Goal: Task Accomplishment & Management: Manage account settings

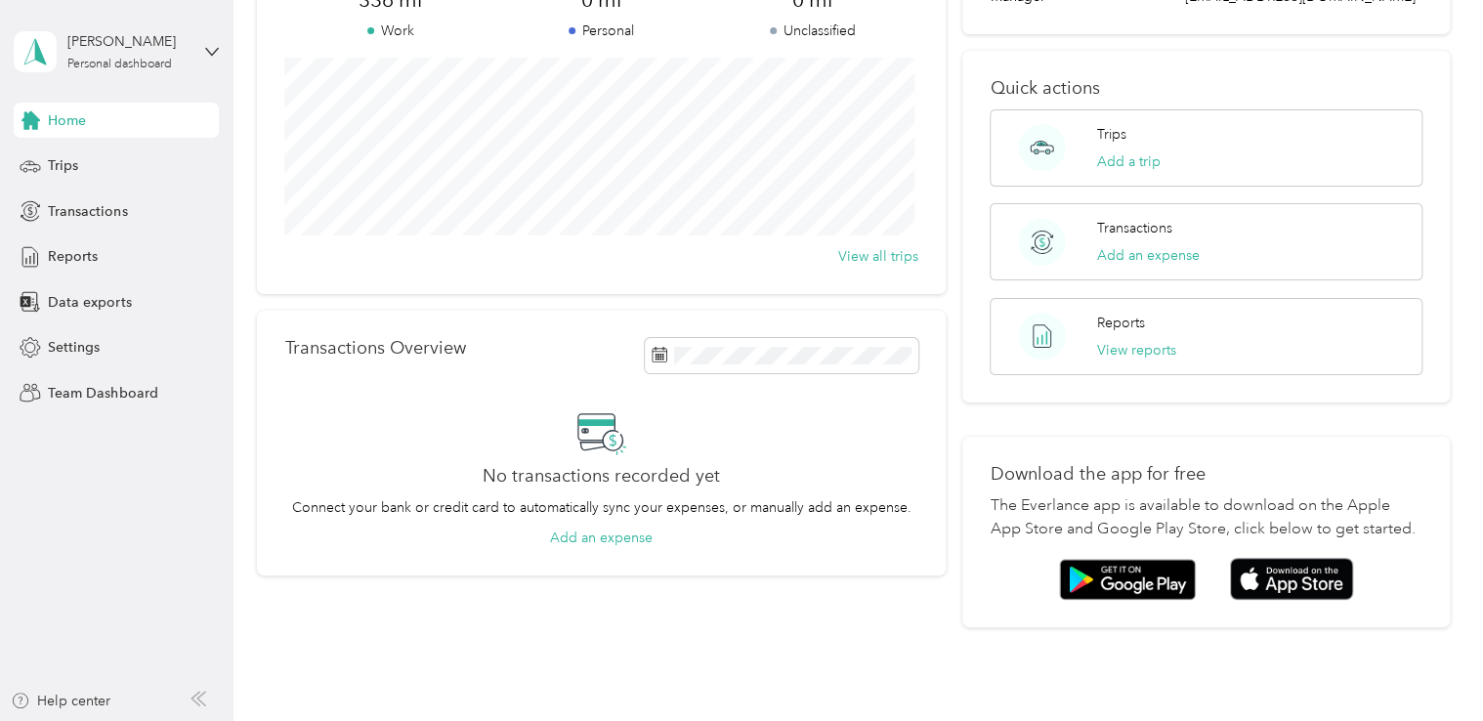
scroll to position [98, 0]
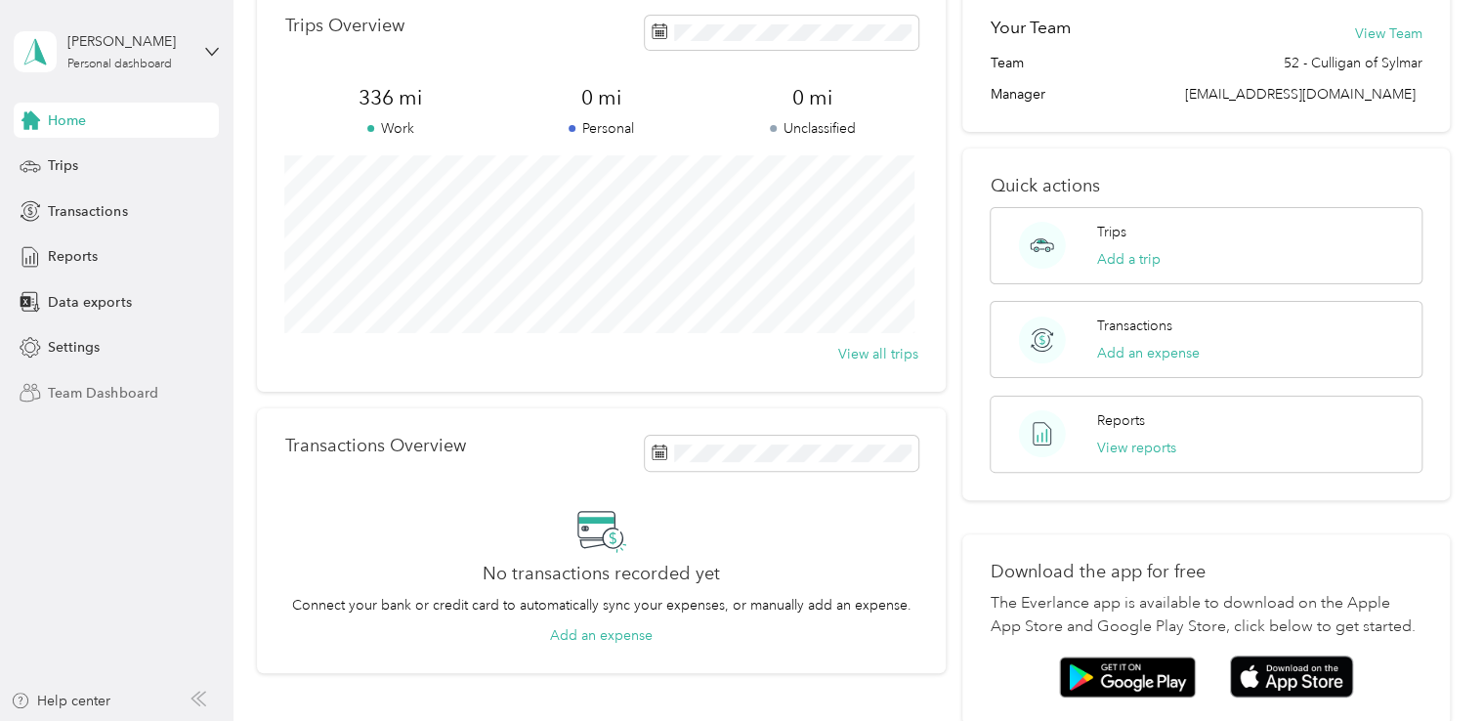
click at [130, 392] on span "Team Dashboard" at bounding box center [102, 393] width 109 height 21
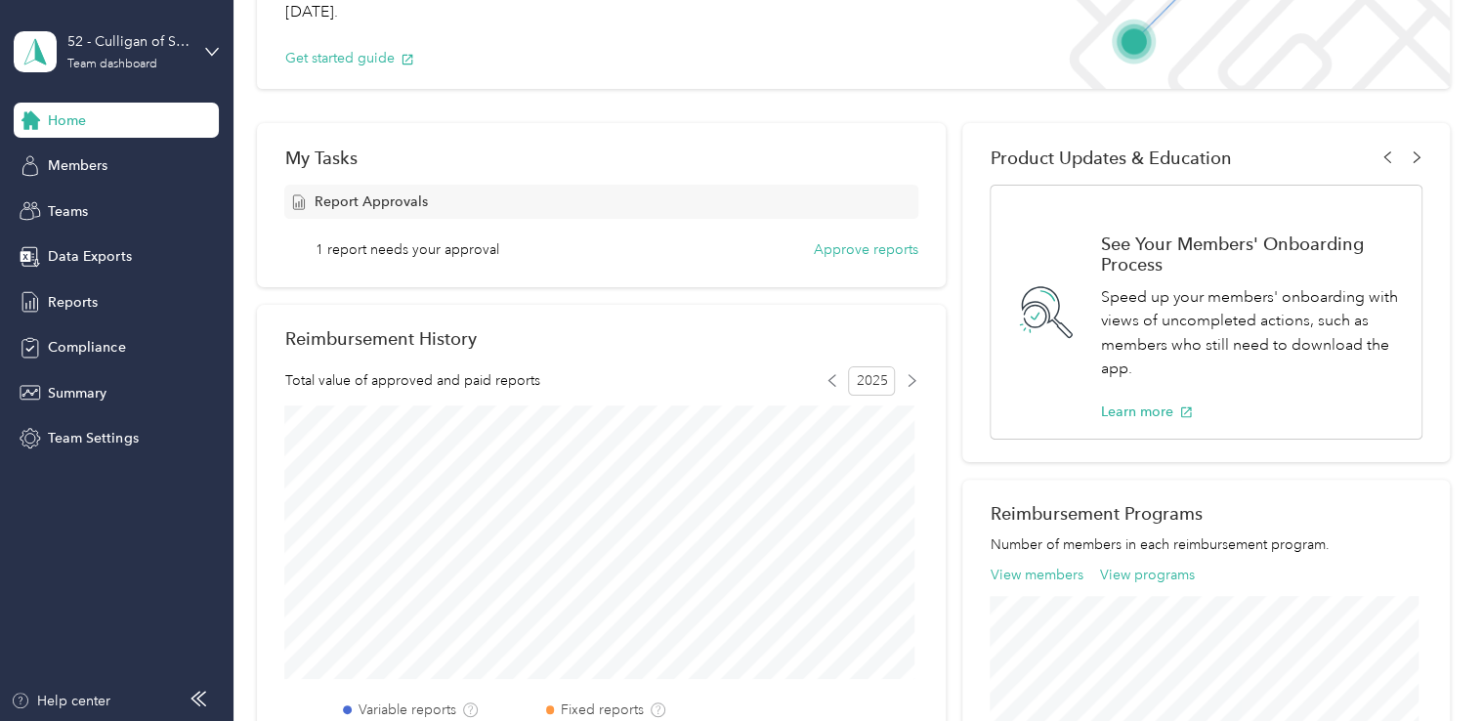
scroll to position [137, 0]
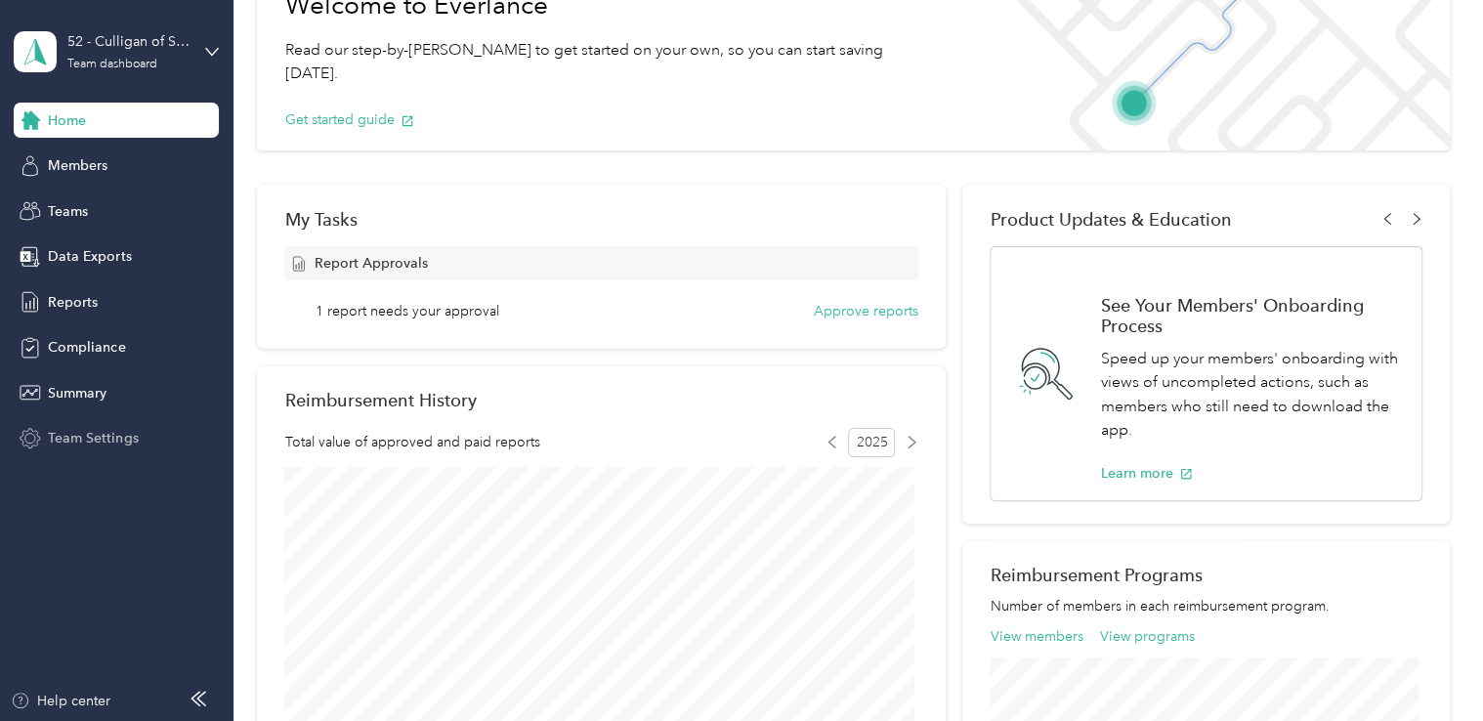
click at [102, 438] on span "Team Settings" at bounding box center [93, 438] width 90 height 21
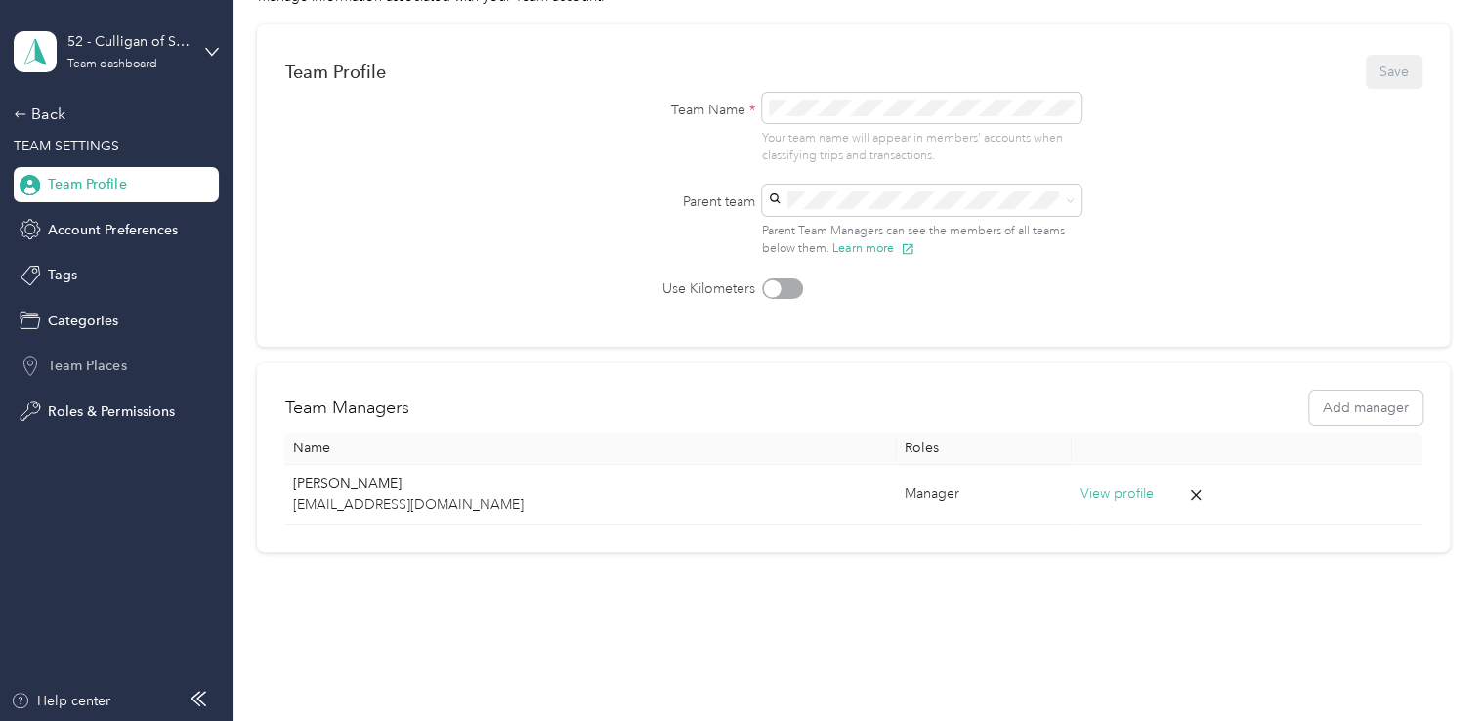
click at [86, 367] on span "Team Places" at bounding box center [87, 366] width 78 height 21
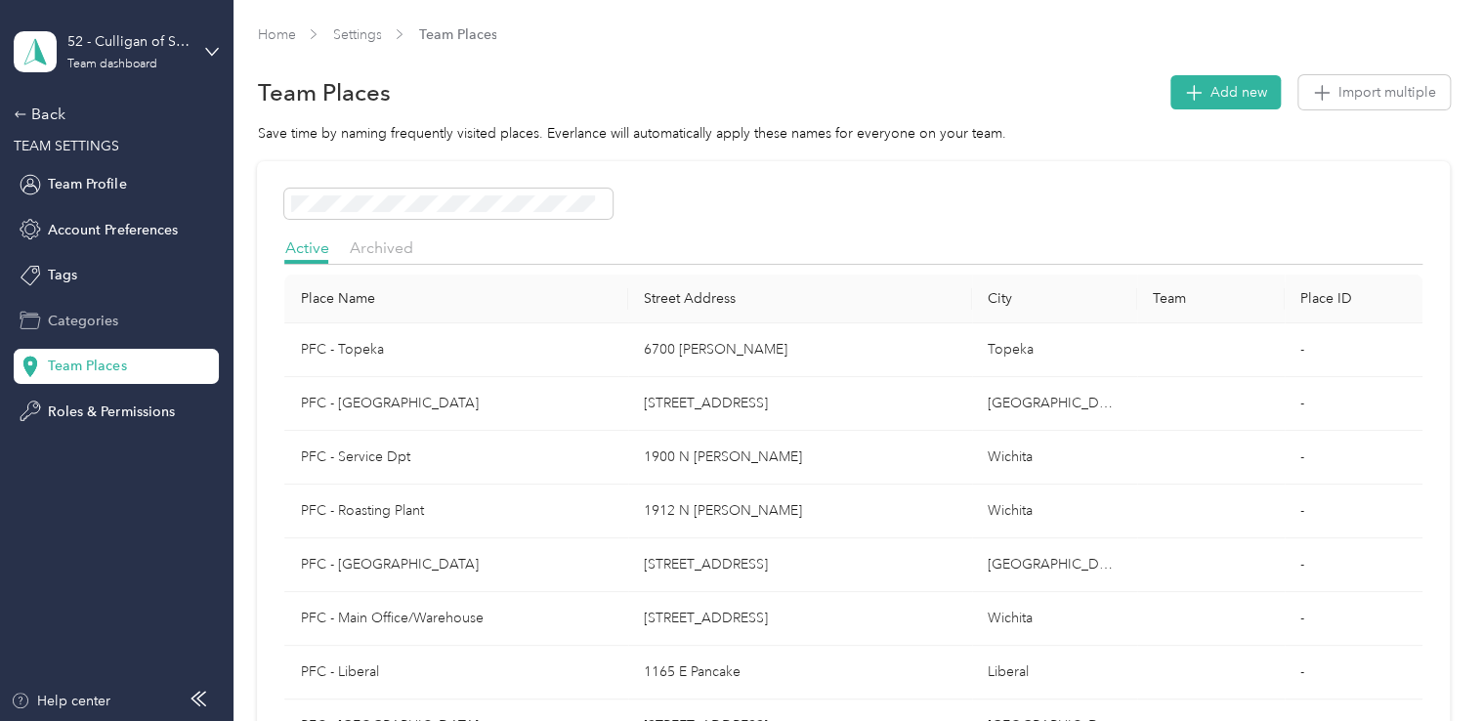
click at [84, 314] on span "Categories" at bounding box center [83, 321] width 70 height 21
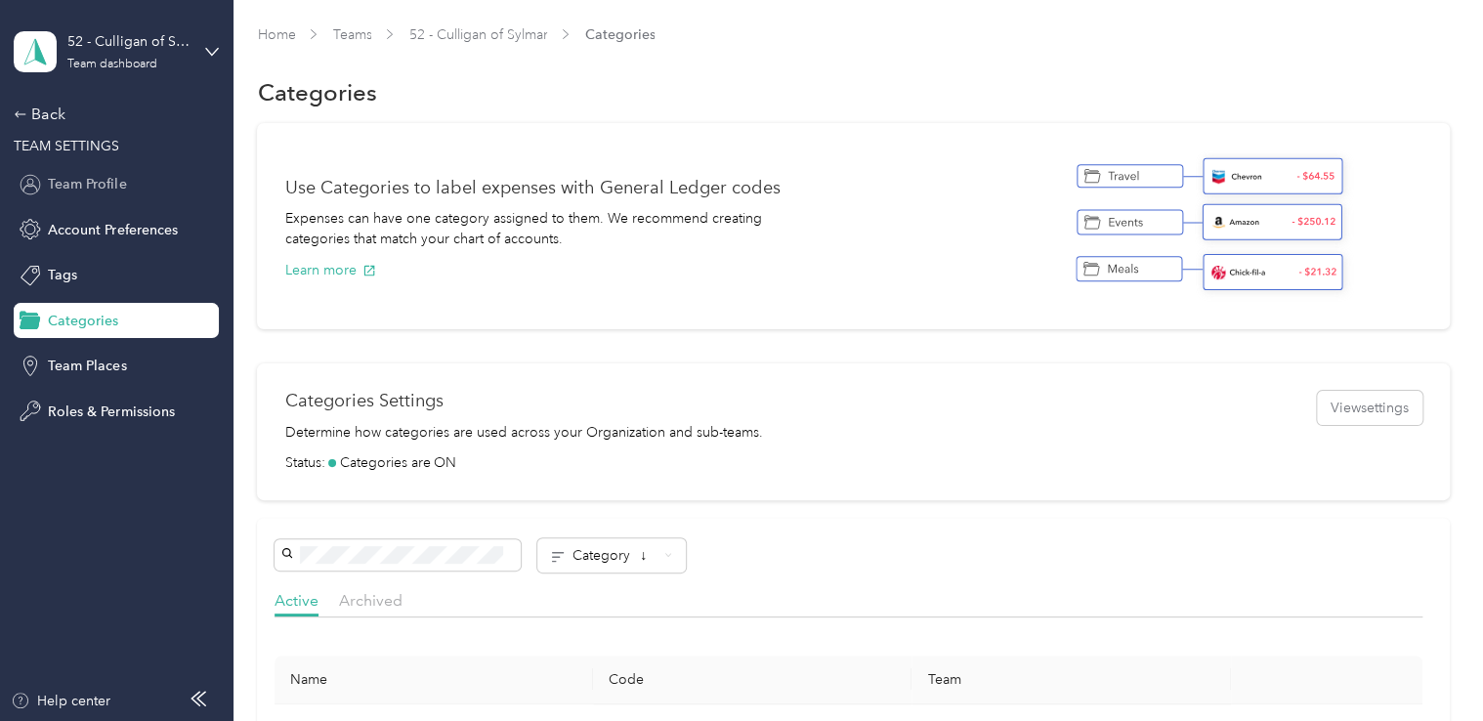
click at [111, 186] on span "Team Profile" at bounding box center [87, 184] width 78 height 21
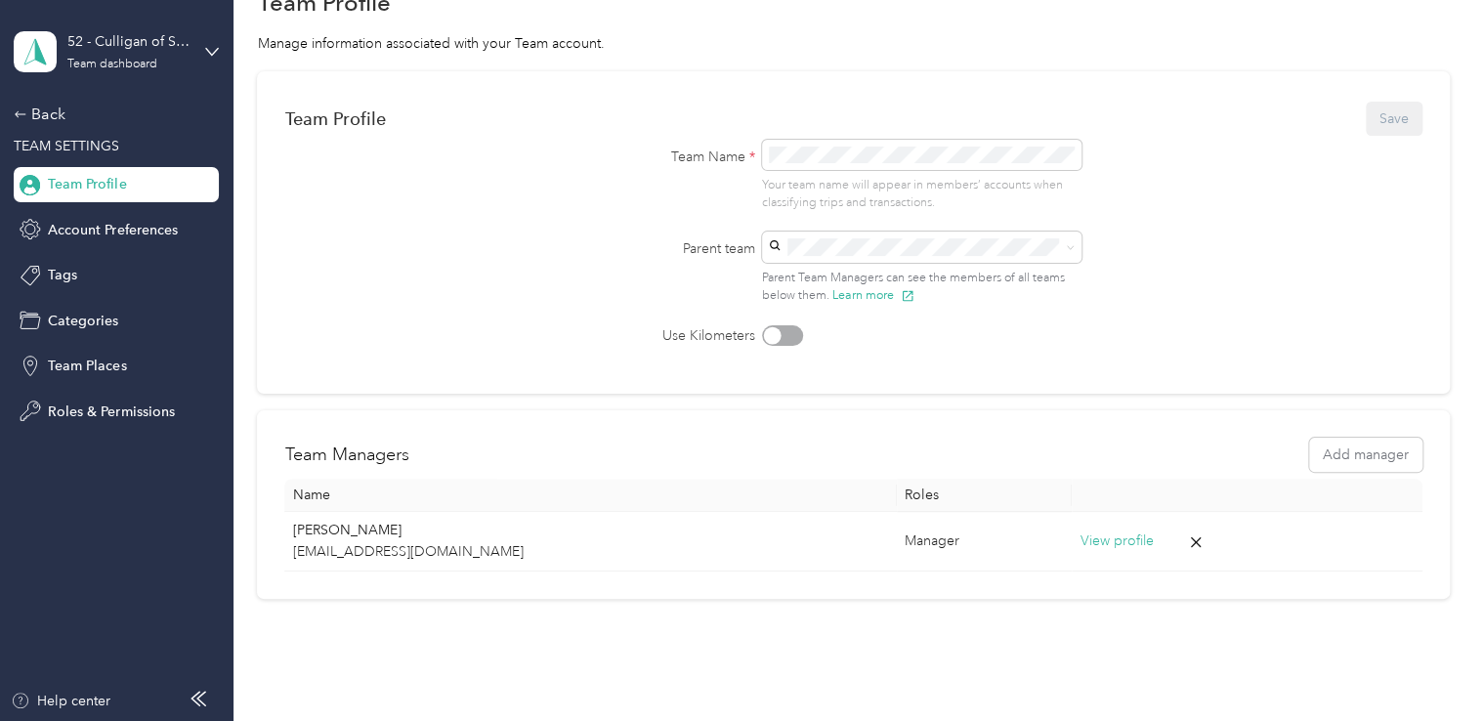
scroll to position [167, 0]
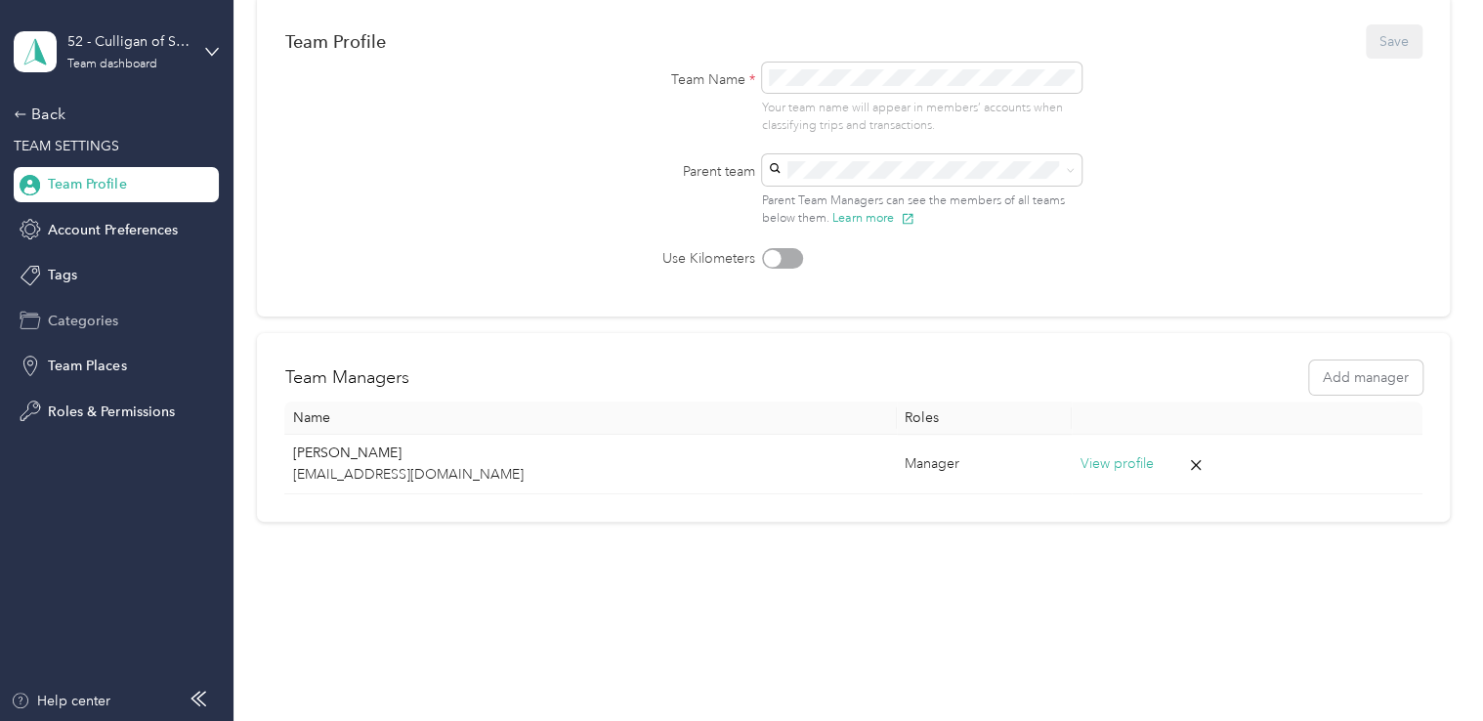
click at [90, 333] on div "Categories" at bounding box center [116, 320] width 205 height 35
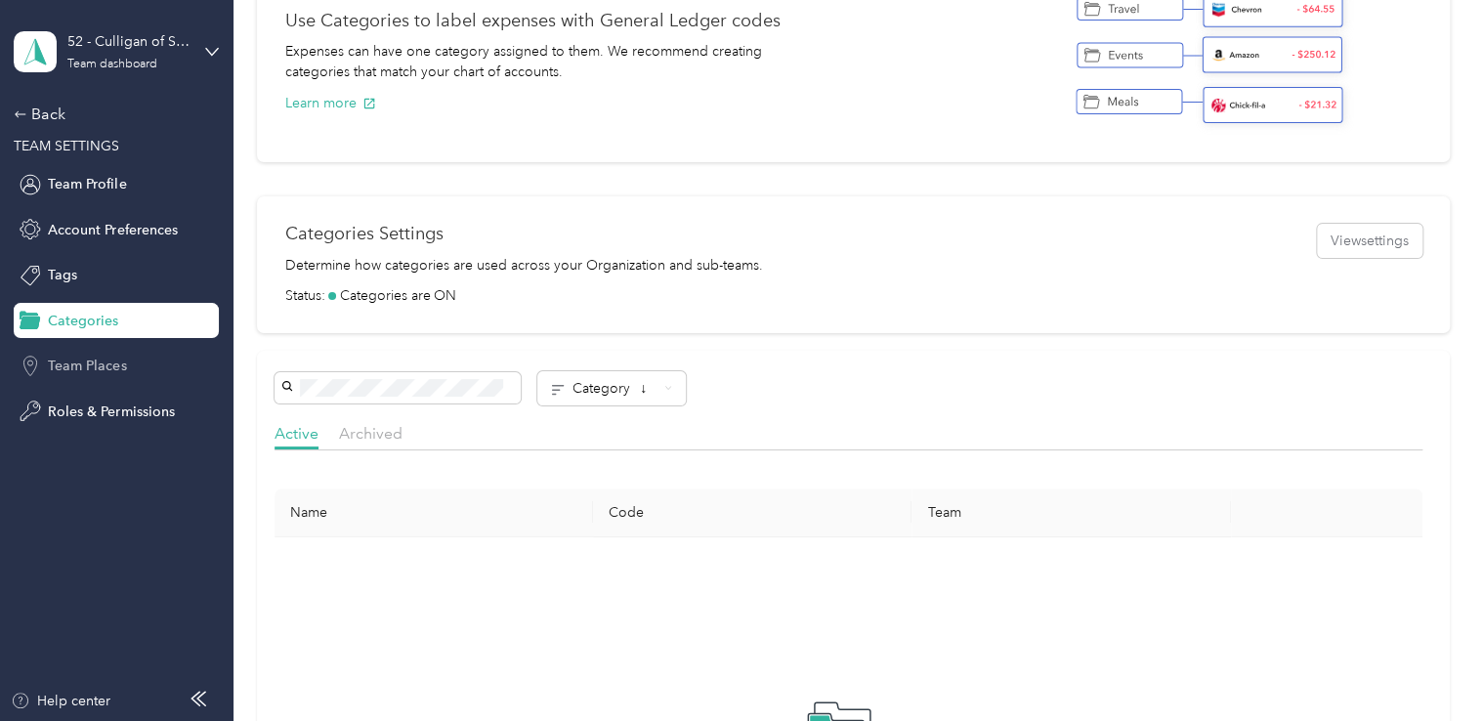
click at [85, 365] on span "Team Places" at bounding box center [87, 366] width 78 height 21
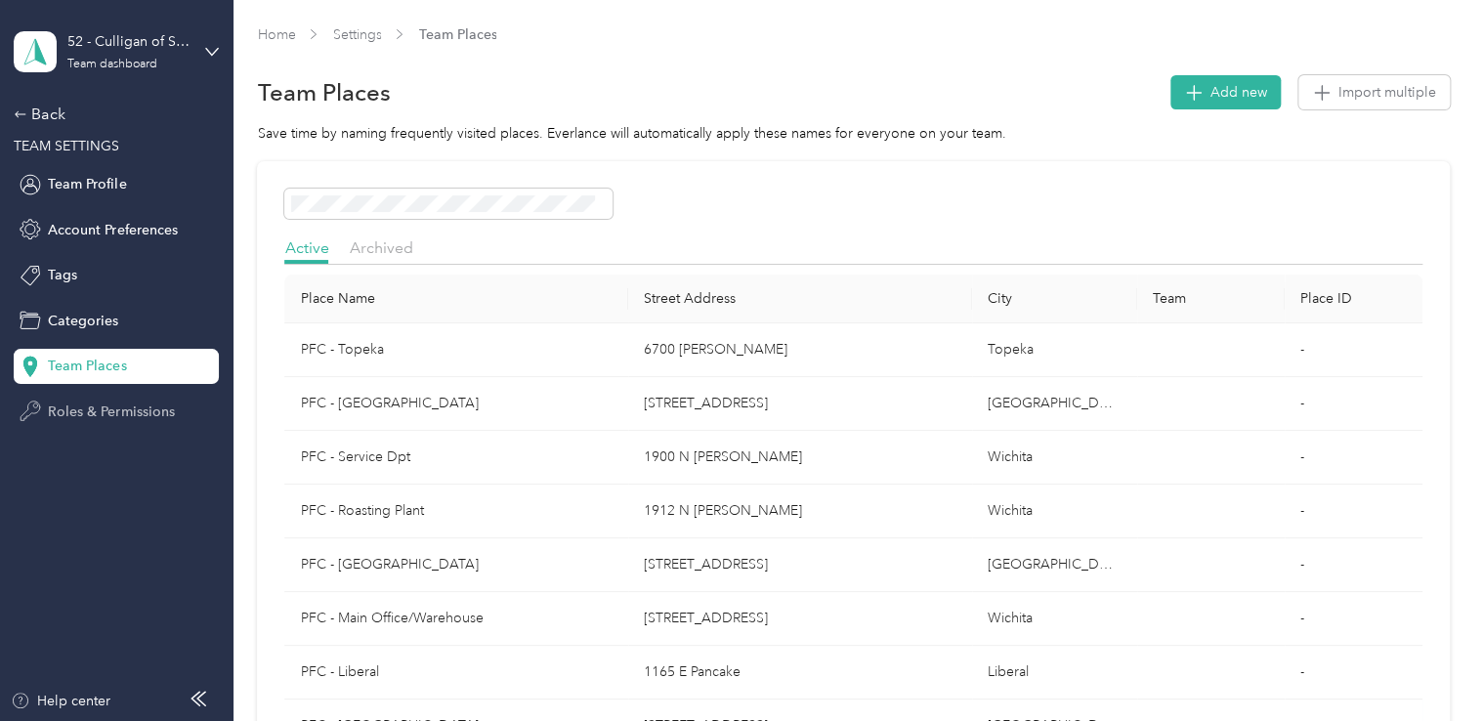
click at [94, 409] on span "Roles & Permissions" at bounding box center [111, 412] width 126 height 21
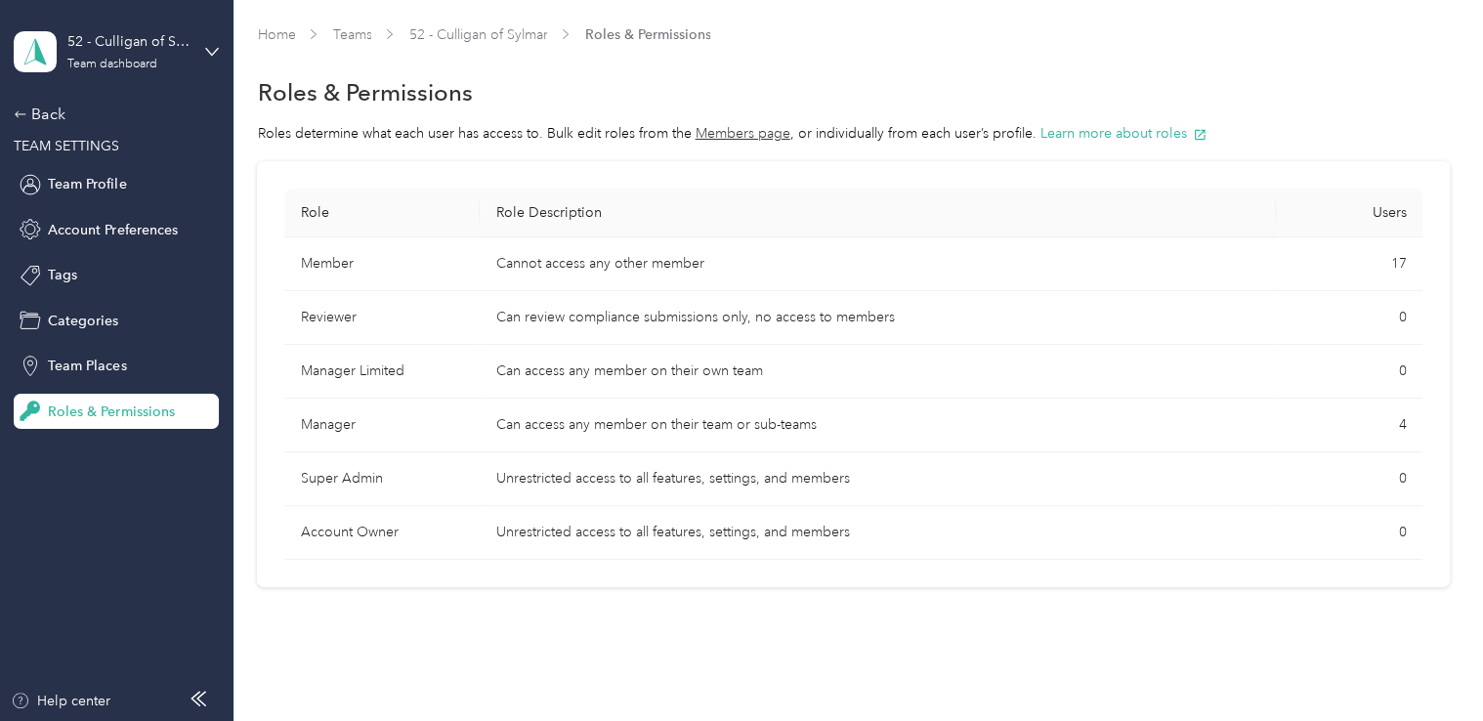
click at [24, 100] on div "52 - Culligan of Sylmar Team dashboard Back TEAM SETTINGS Team Profile Account …" at bounding box center [116, 214] width 205 height 429
click at [22, 112] on icon at bounding box center [21, 114] width 14 height 14
click at [23, 108] on icon at bounding box center [21, 114] width 14 height 14
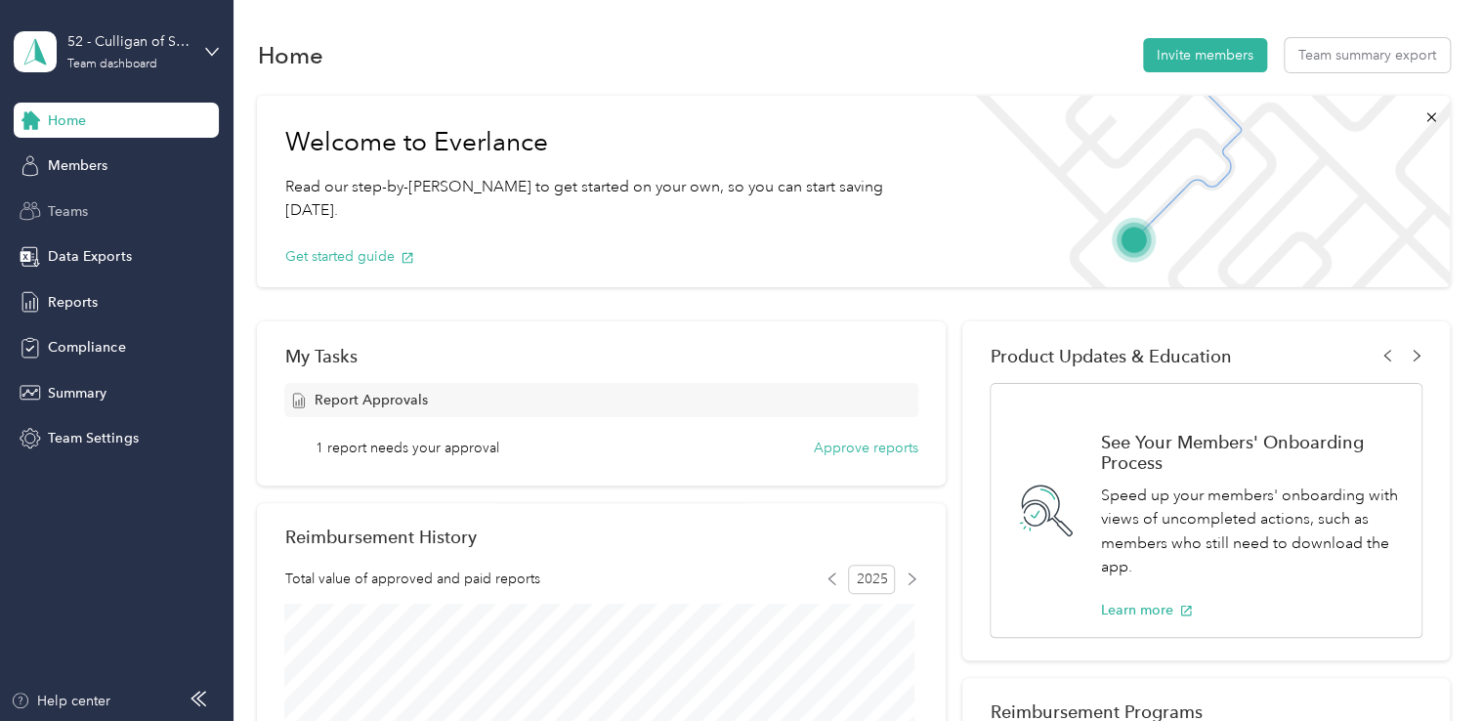
click at [80, 198] on div "Teams" at bounding box center [116, 210] width 205 height 35
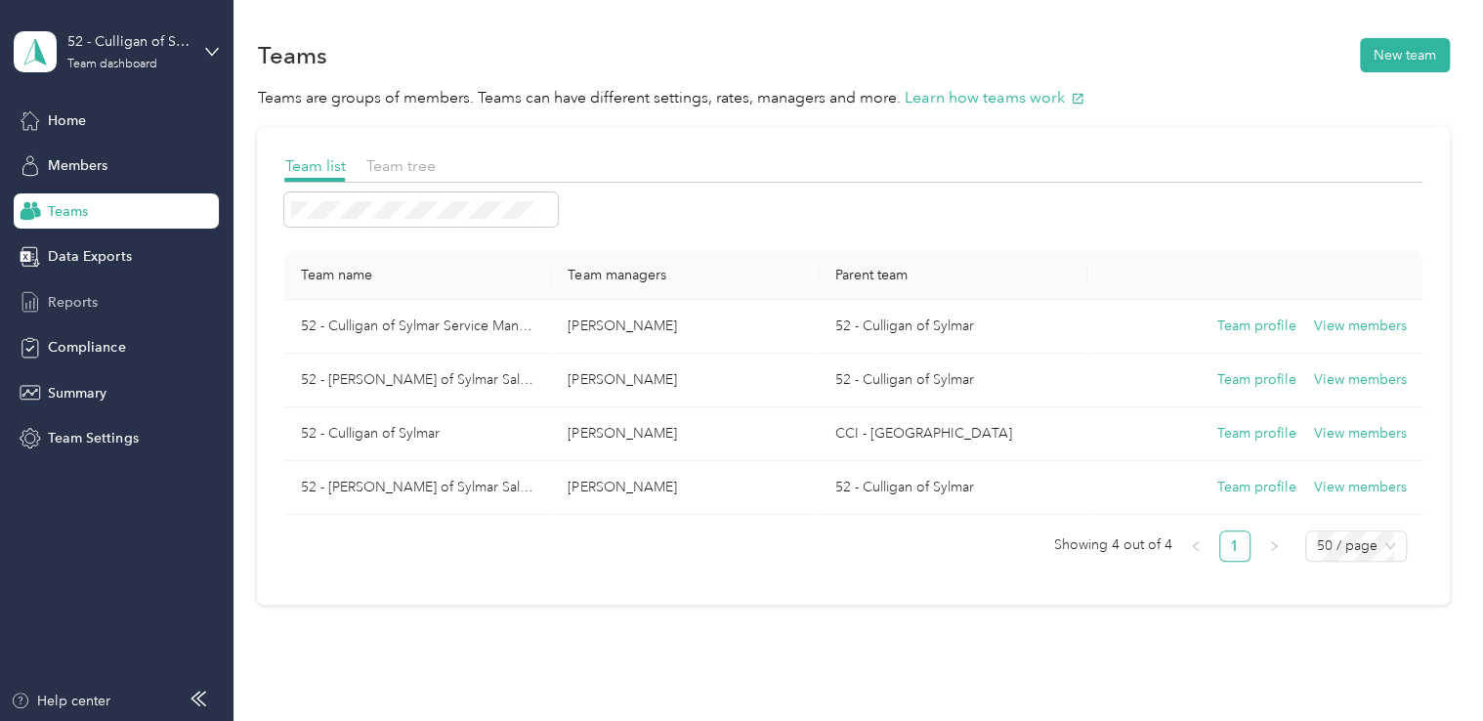
click at [62, 305] on span "Reports" at bounding box center [73, 302] width 50 height 21
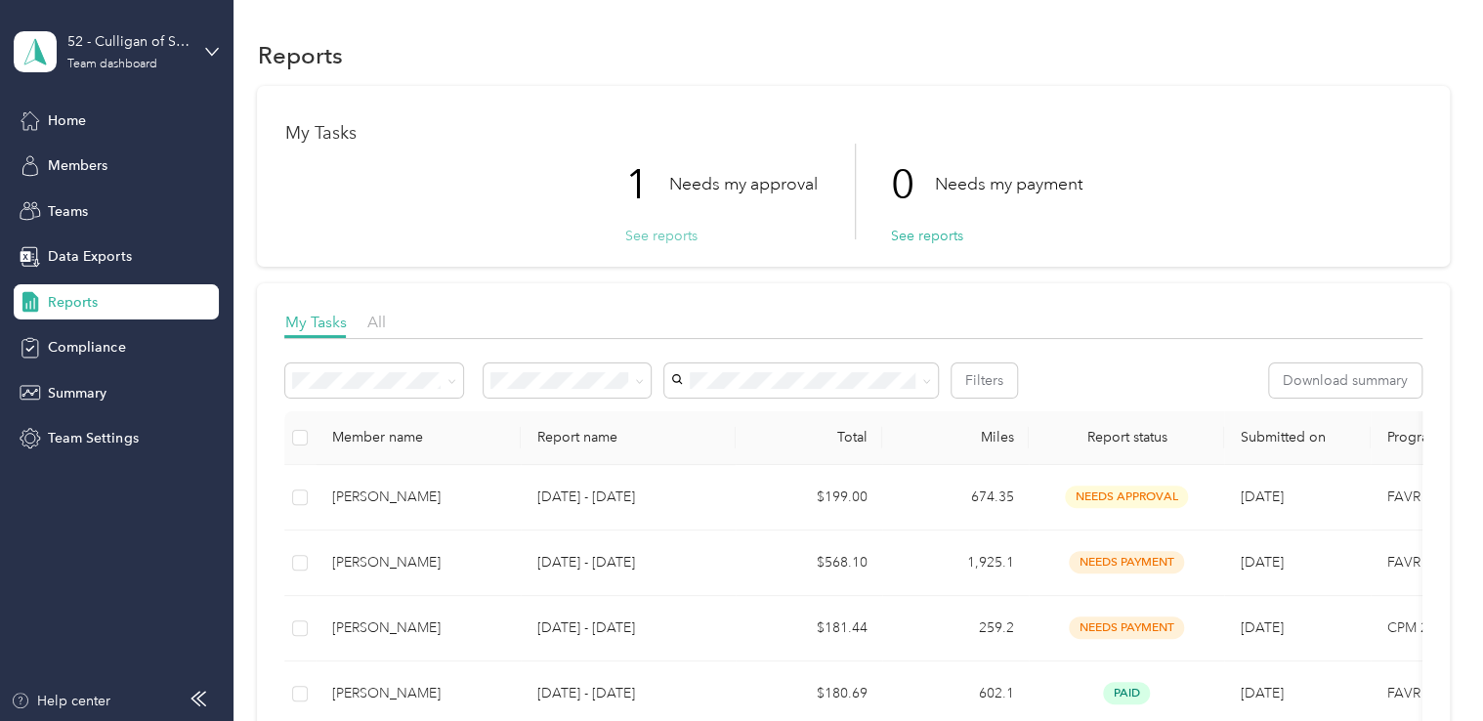
click at [656, 233] on button "See reports" at bounding box center [660, 236] width 72 height 21
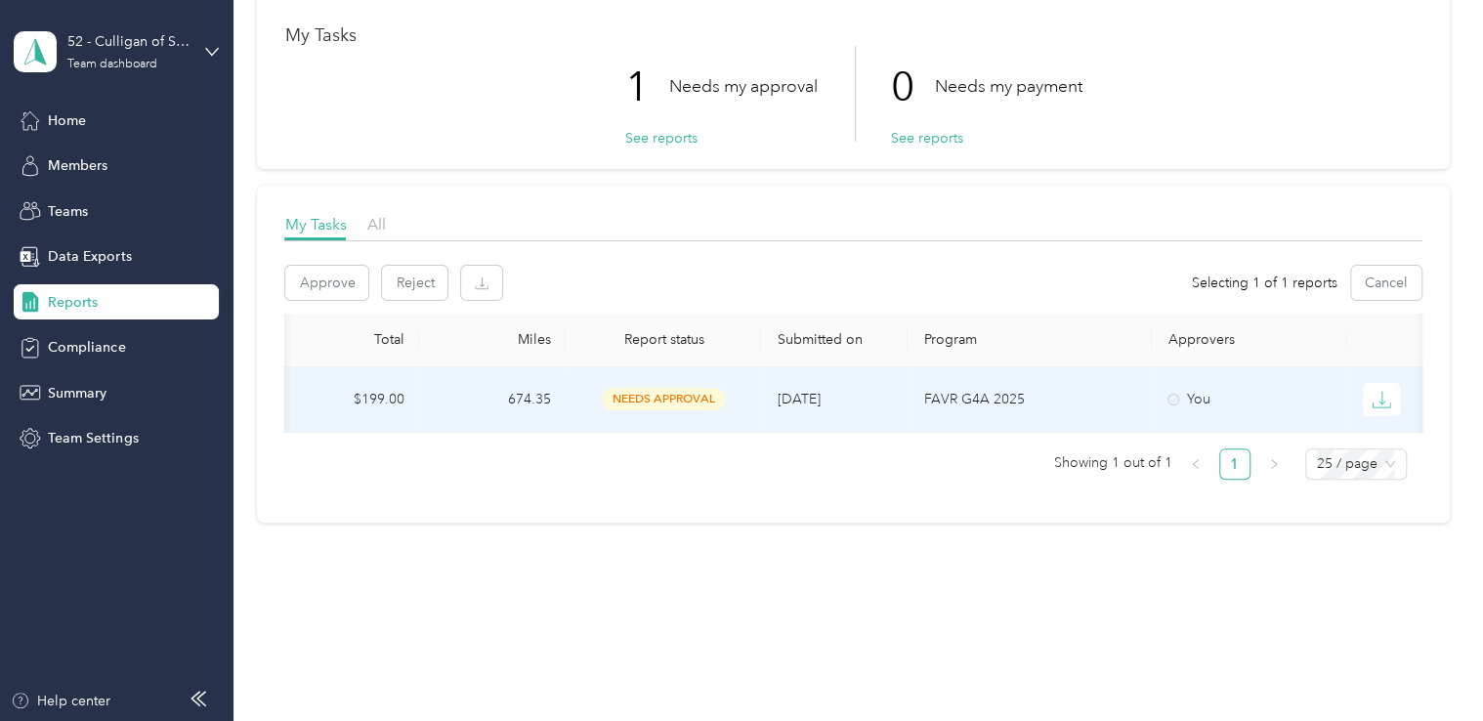
scroll to position [0, 492]
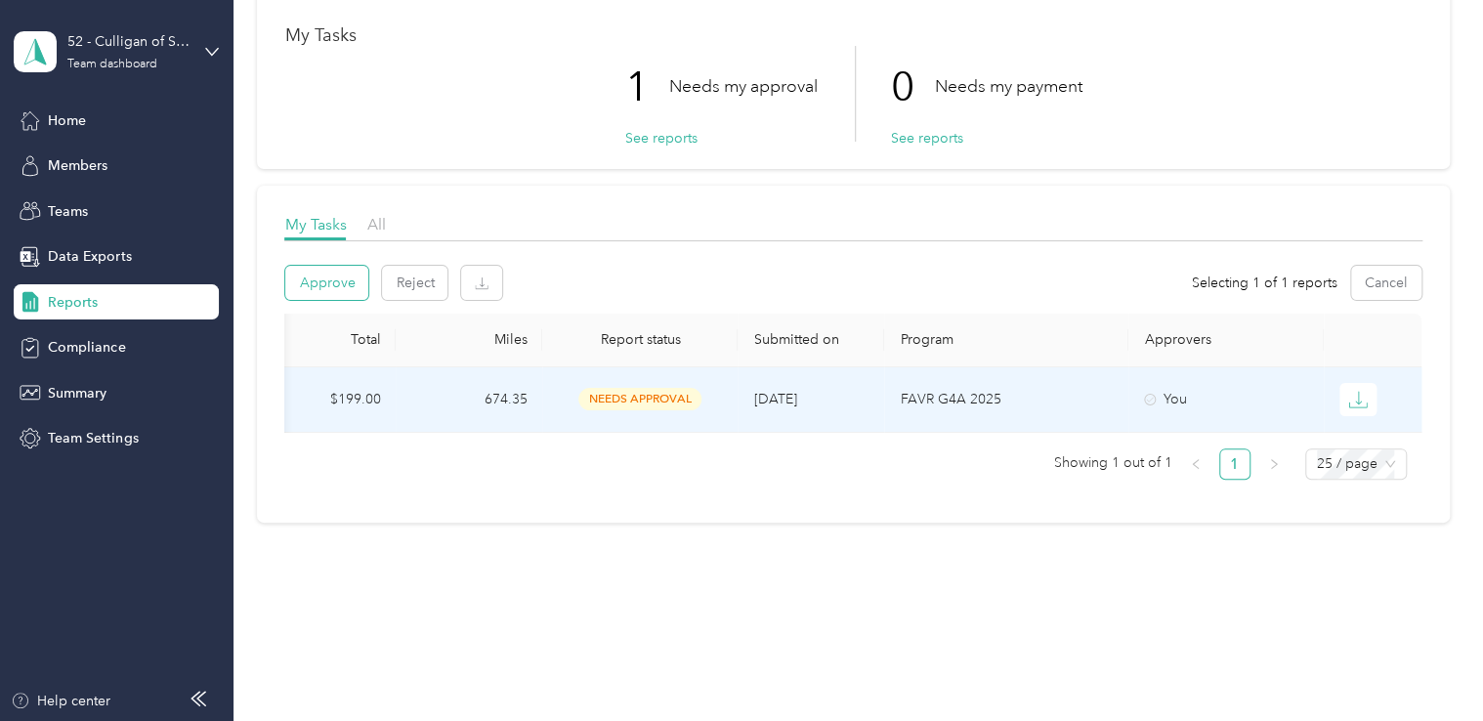
click at [312, 277] on button "Approve" at bounding box center [326, 283] width 83 height 34
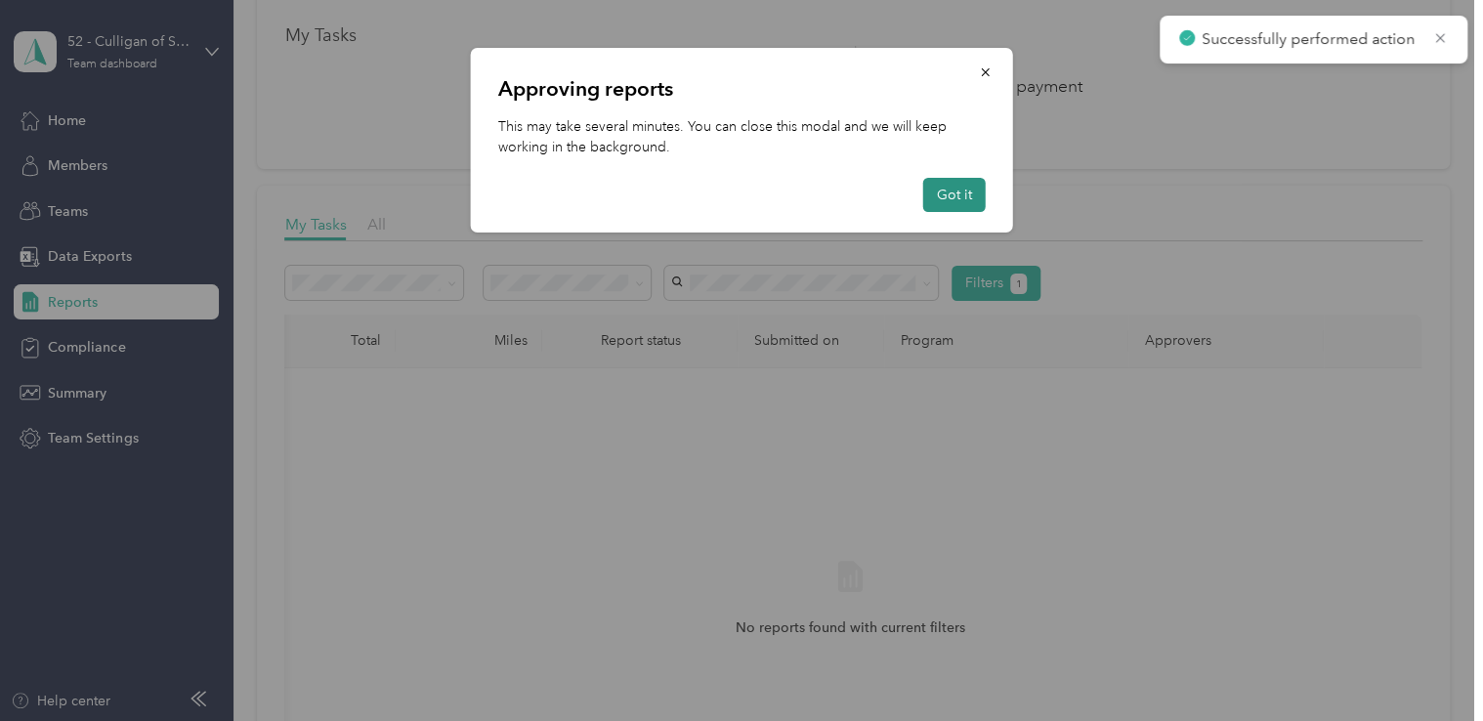
click at [977, 190] on button "Got it" at bounding box center [954, 195] width 63 height 34
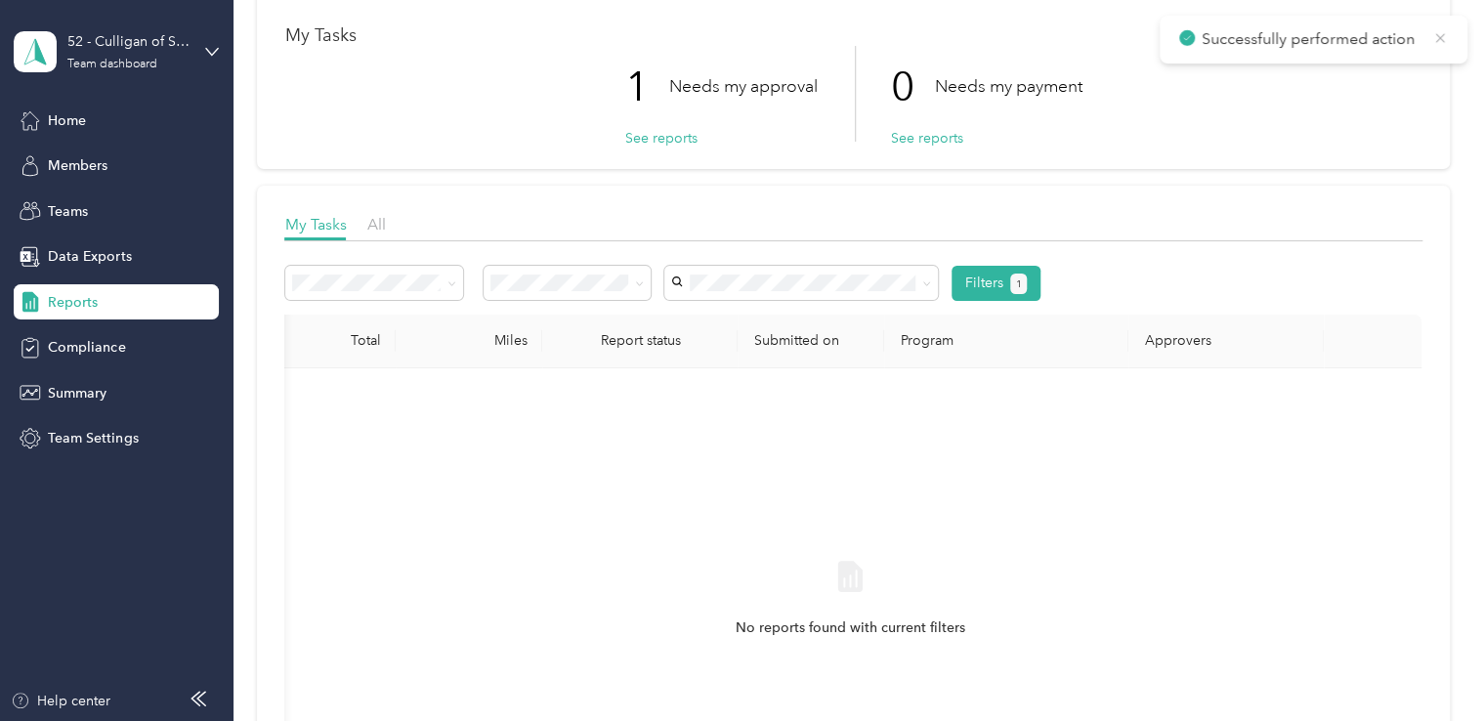
drag, startPoint x: 1441, startPoint y: 35, endPoint x: 1438, endPoint y: 46, distance: 11.1
click at [1438, 45] on icon at bounding box center [1440, 38] width 16 height 18
click at [82, 303] on span "Reports" at bounding box center [73, 302] width 50 height 21
click at [88, 305] on span "Reports" at bounding box center [73, 302] width 50 height 21
click at [82, 351] on span "Compliance" at bounding box center [86, 347] width 77 height 21
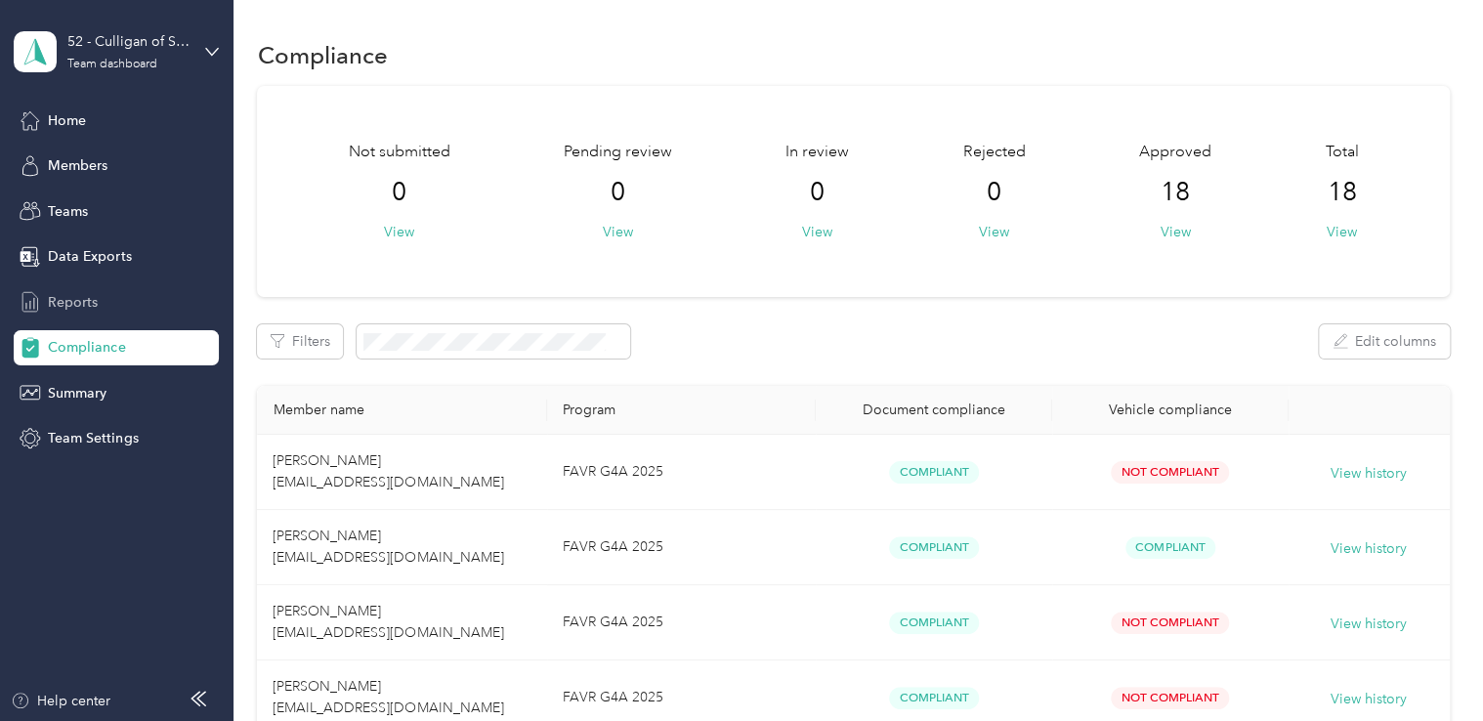
click at [86, 296] on span "Reports" at bounding box center [73, 302] width 50 height 21
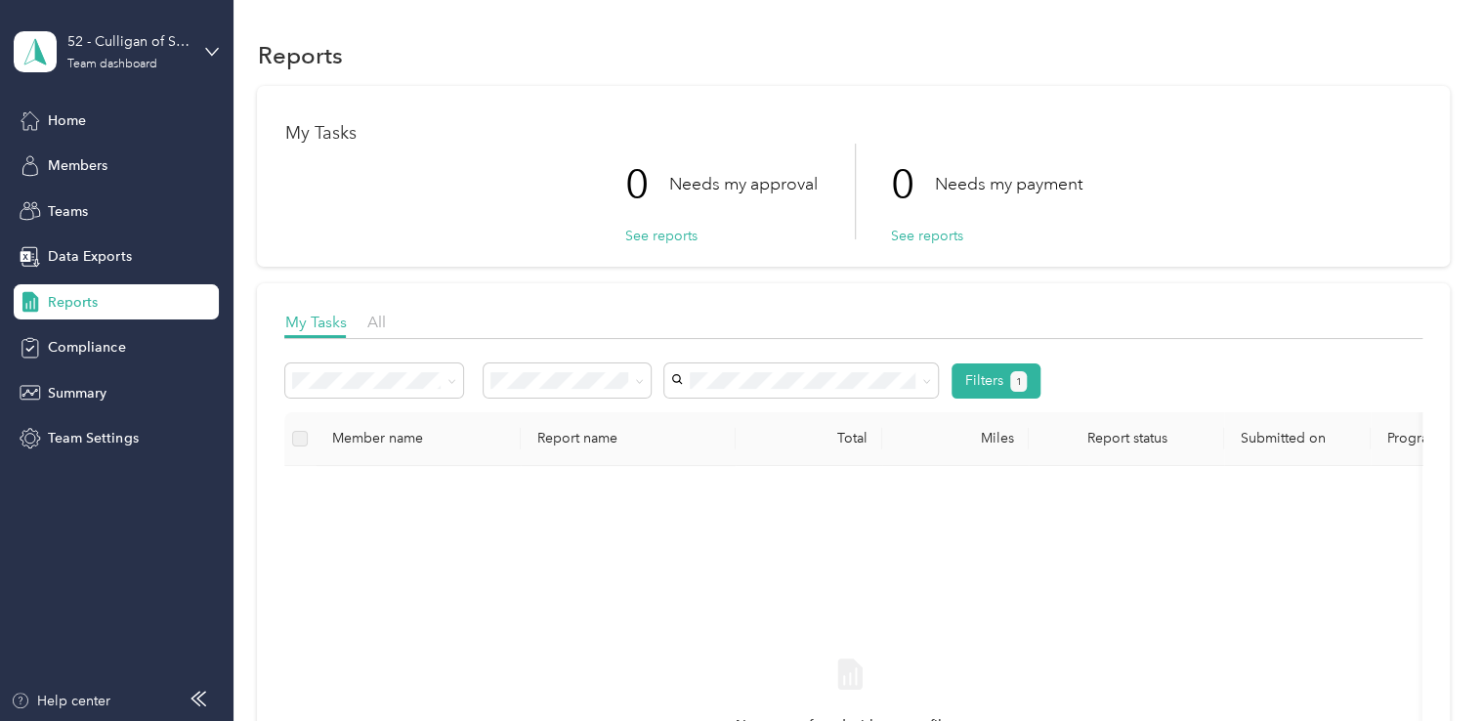
click at [82, 300] on span "Reports" at bounding box center [73, 302] width 50 height 21
click at [84, 215] on span "Teams" at bounding box center [68, 211] width 40 height 21
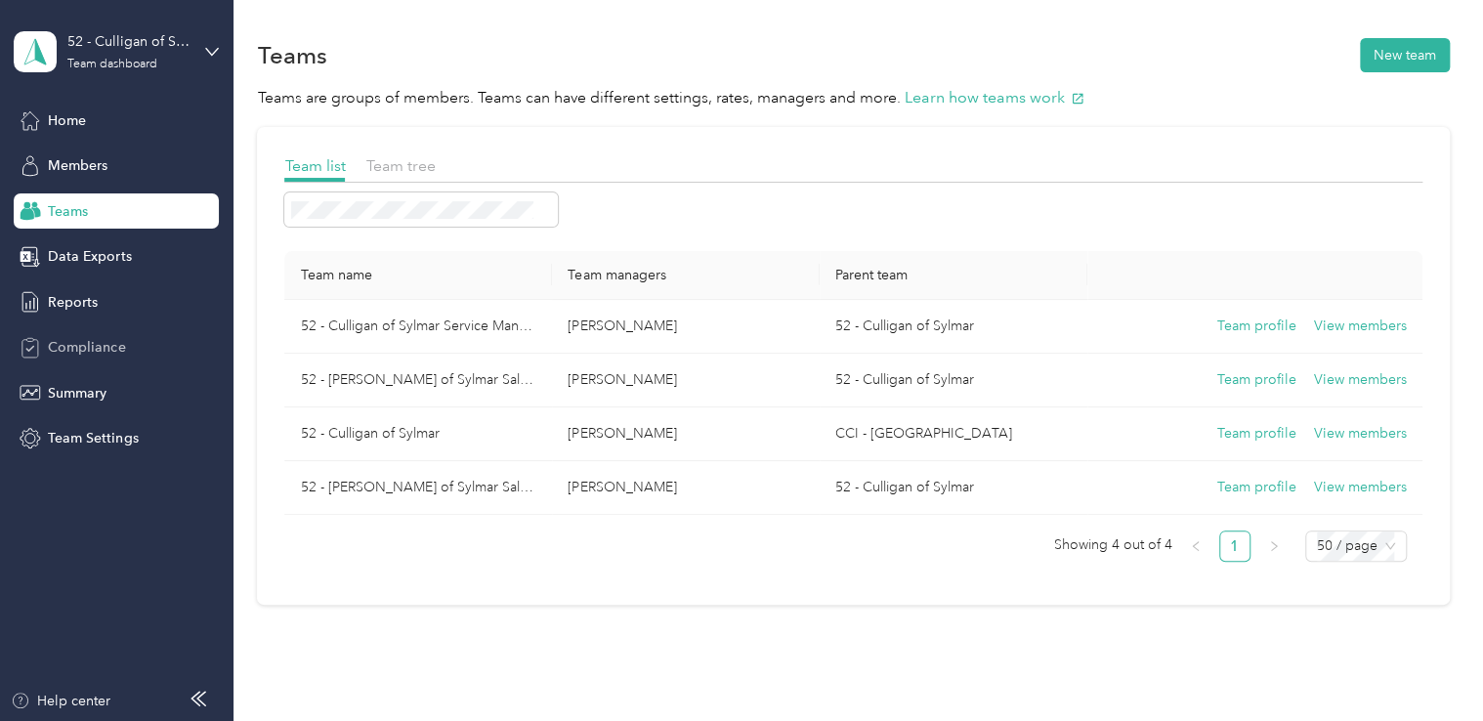
click at [98, 342] on span "Compliance" at bounding box center [86, 347] width 77 height 21
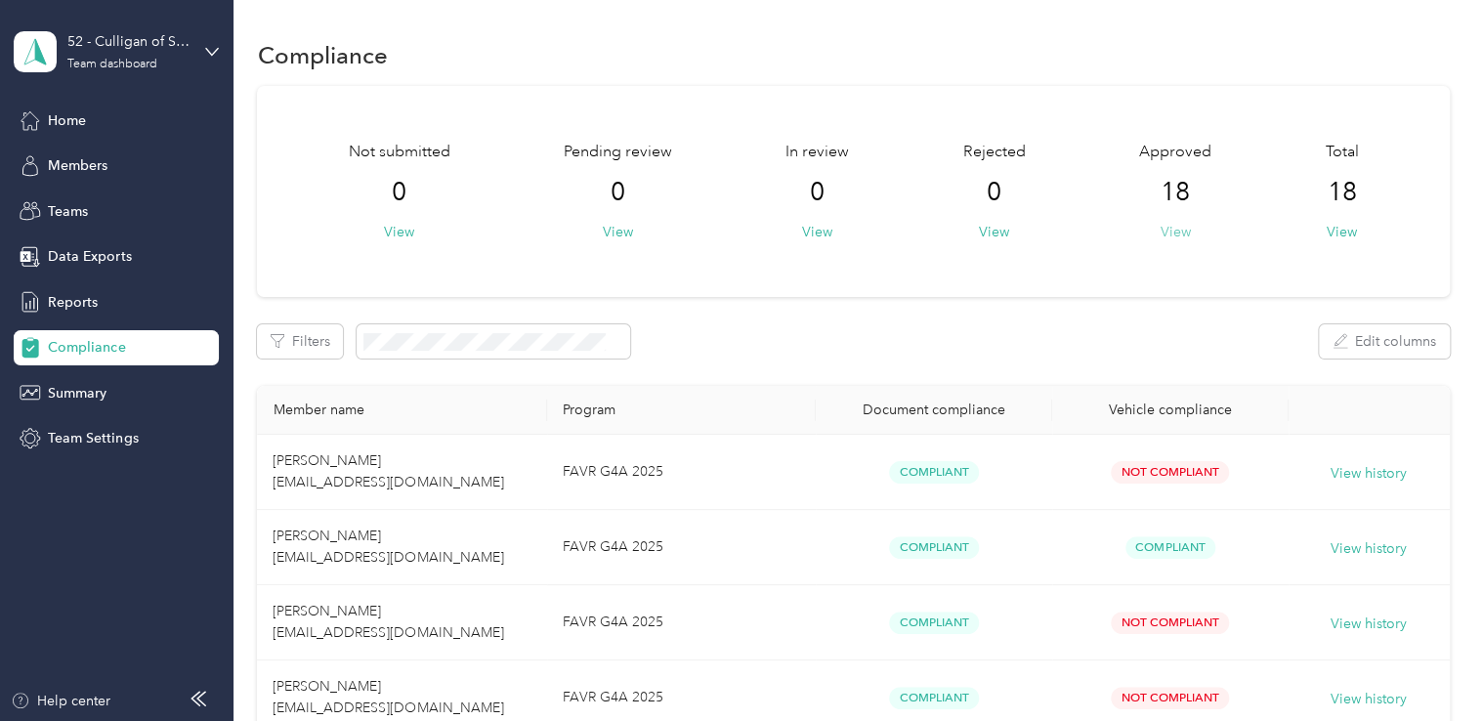
click at [1177, 233] on button "View" at bounding box center [1175, 232] width 30 height 21
click at [70, 217] on span "Teams" at bounding box center [68, 211] width 40 height 21
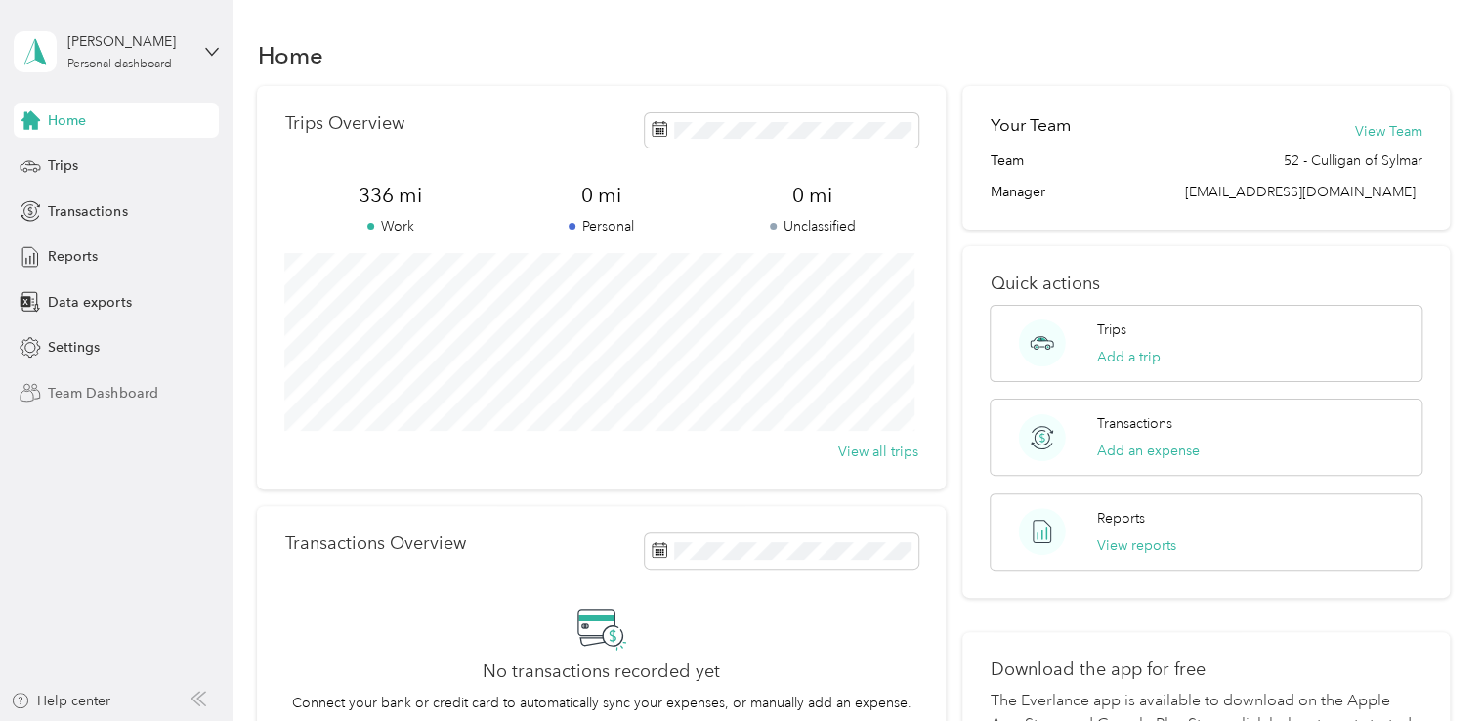
click at [81, 386] on span "Team Dashboard" at bounding box center [102, 393] width 109 height 21
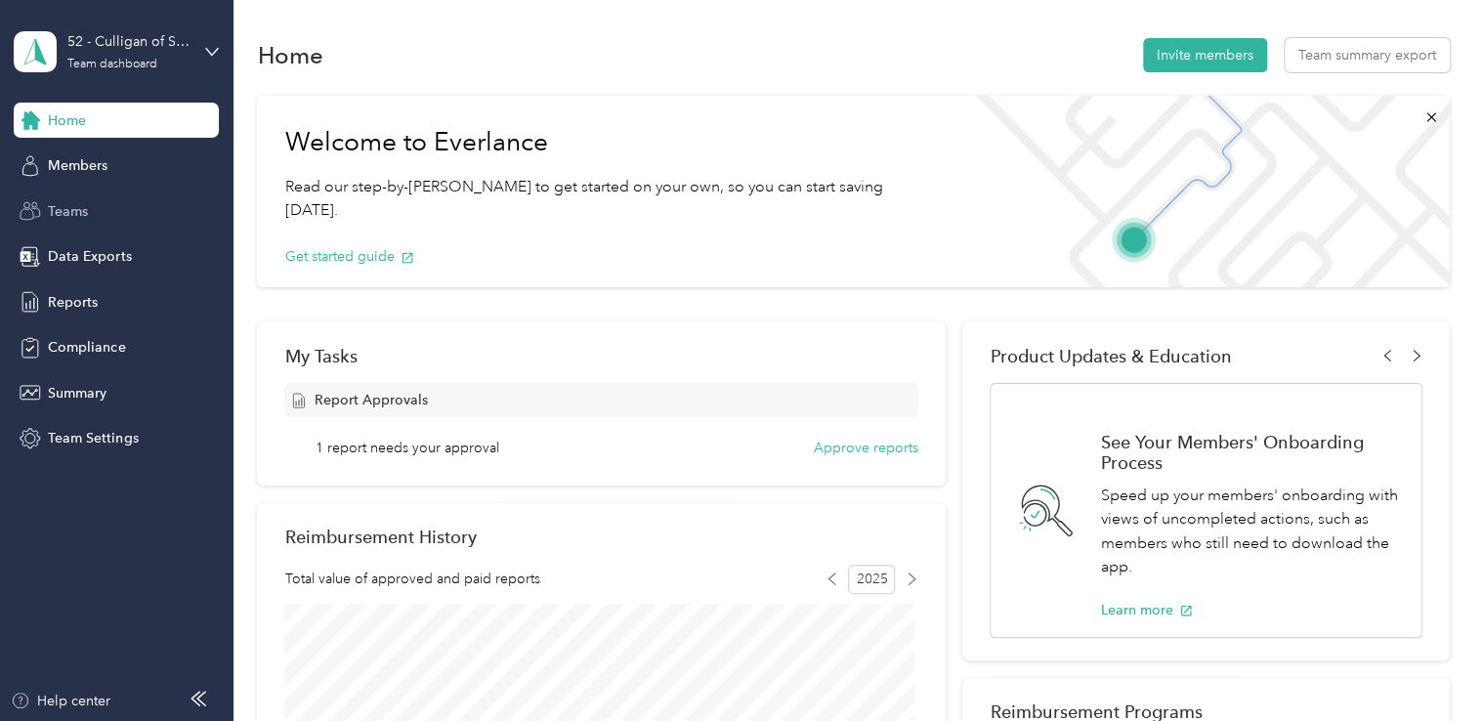
click at [82, 213] on span "Teams" at bounding box center [68, 211] width 40 height 21
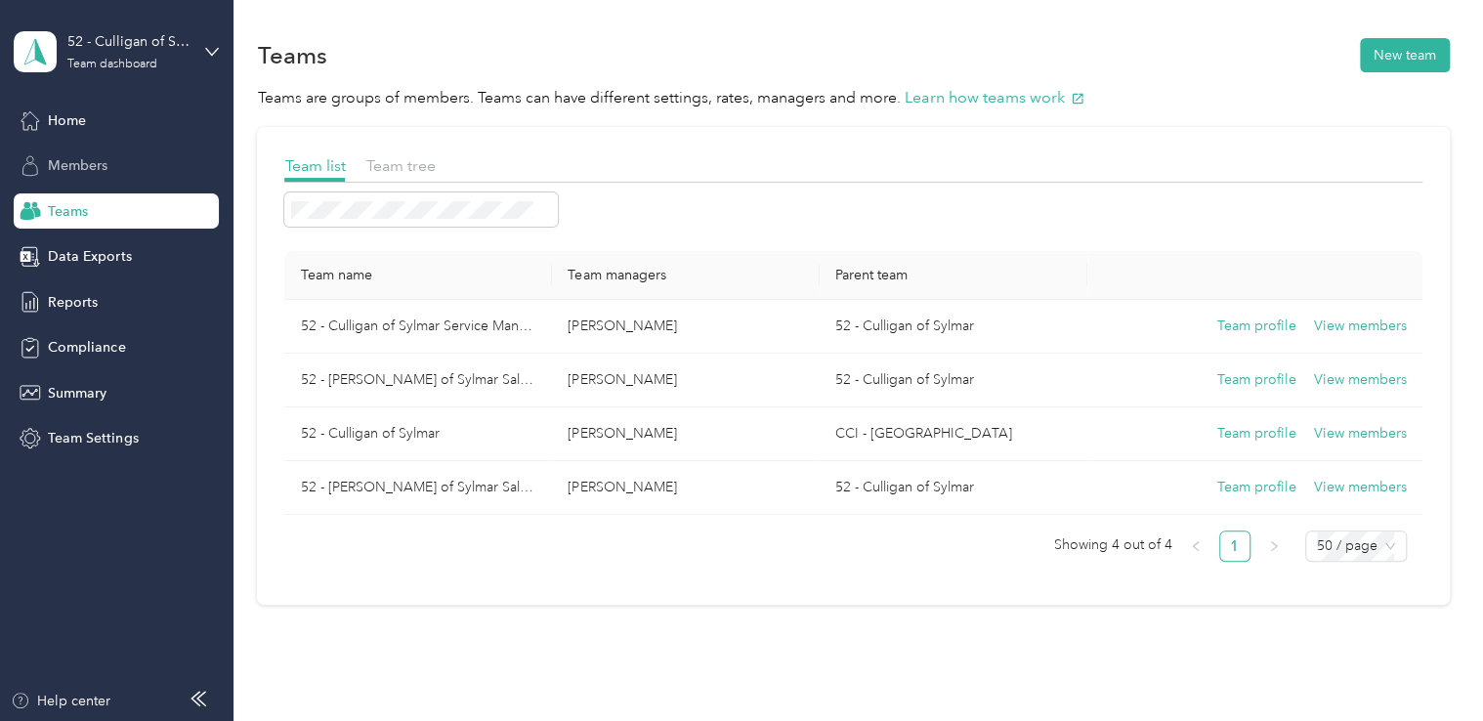
click at [82, 170] on span "Members" at bounding box center [78, 165] width 60 height 21
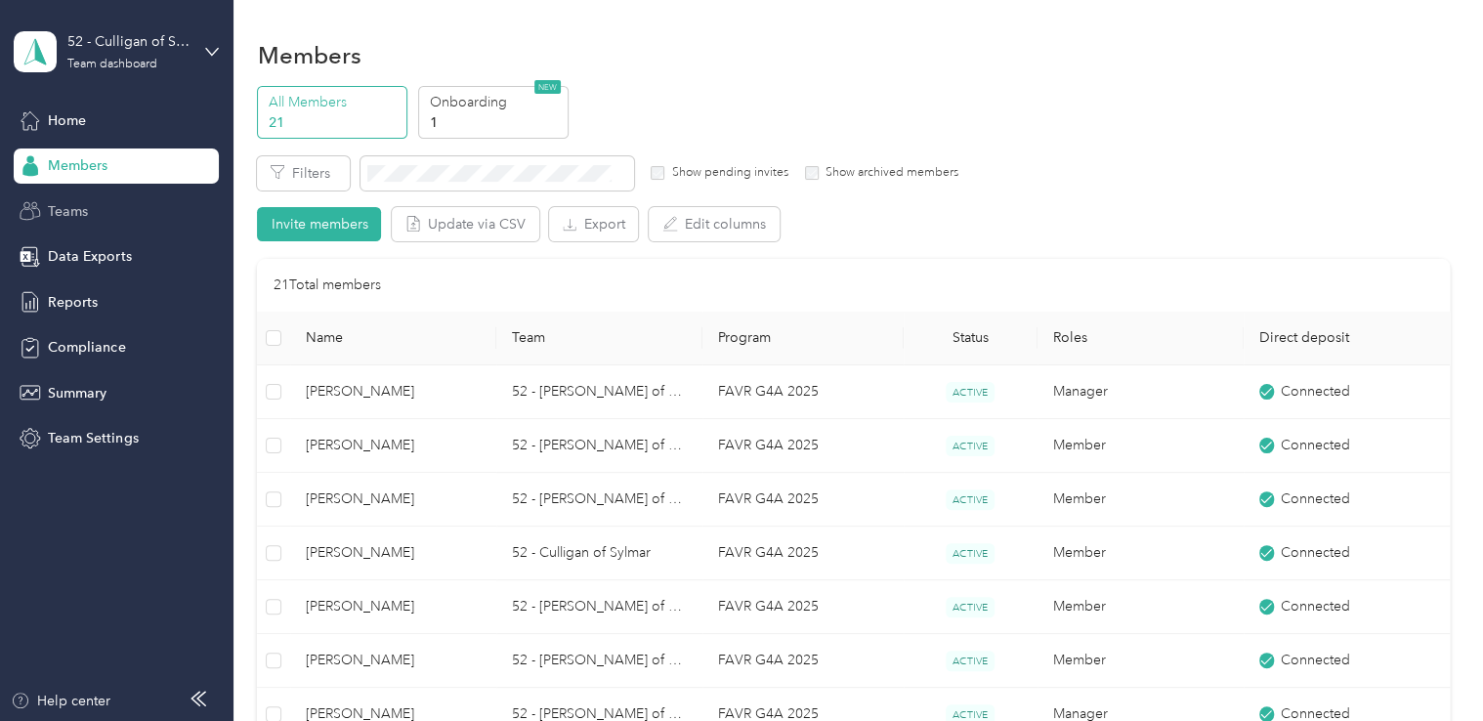
click at [79, 221] on span "Teams" at bounding box center [68, 211] width 40 height 21
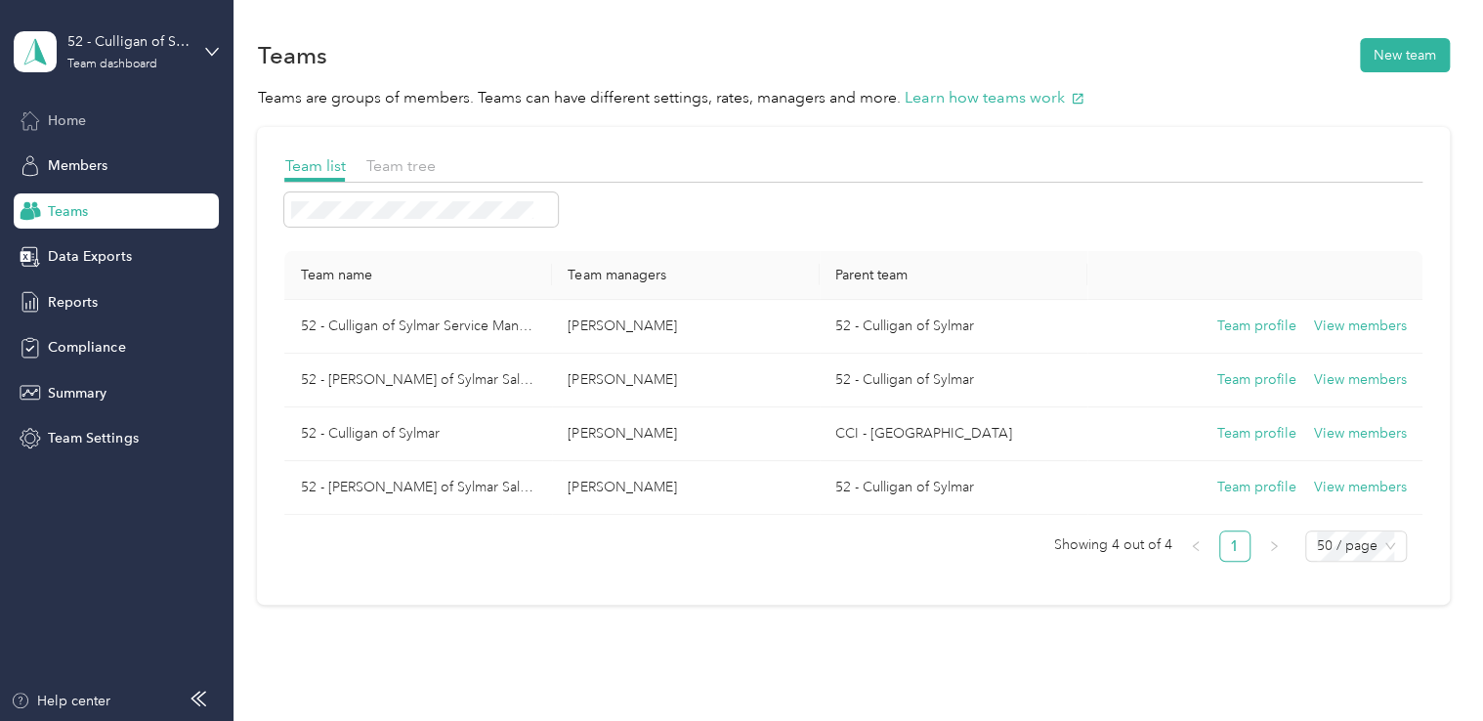
click at [59, 129] on span "Home" at bounding box center [67, 120] width 38 height 21
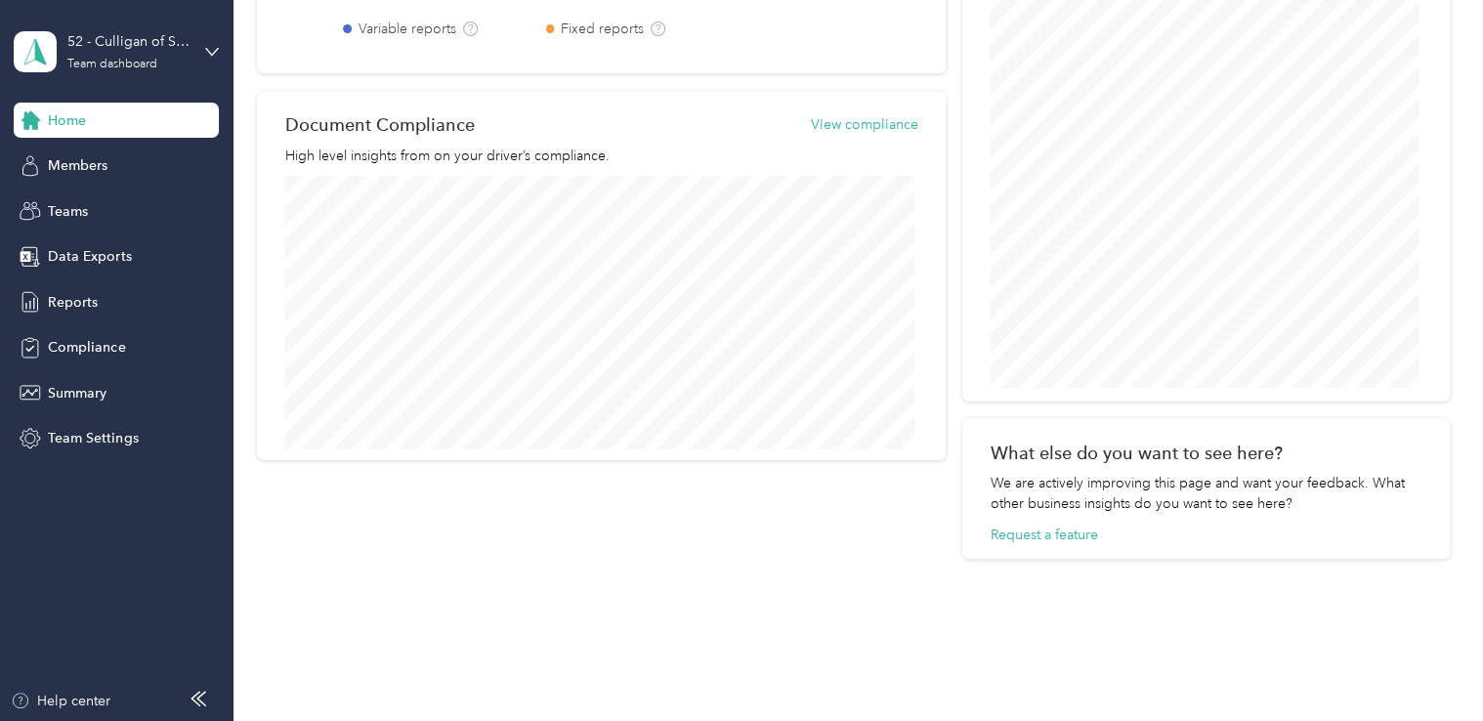
scroll to position [918, 0]
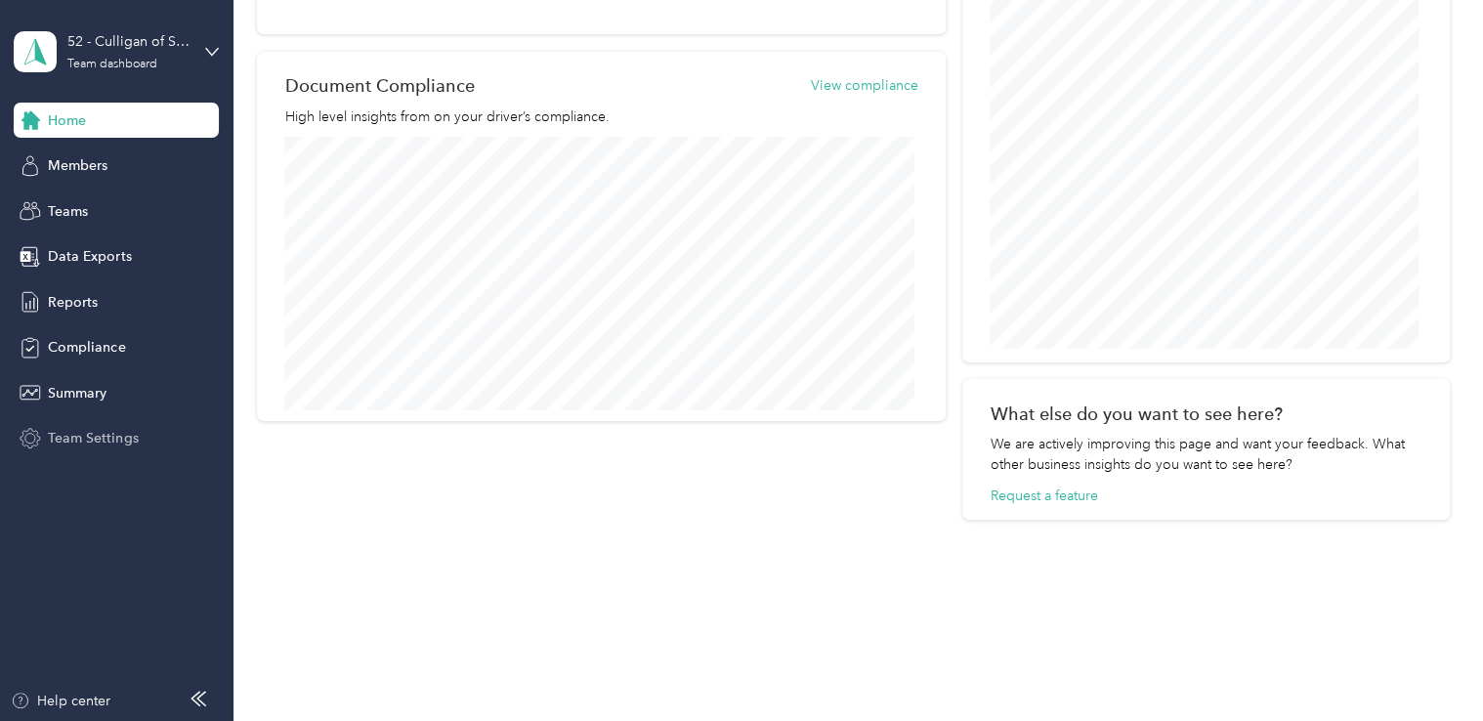
click at [100, 442] on span "Team Settings" at bounding box center [93, 438] width 90 height 21
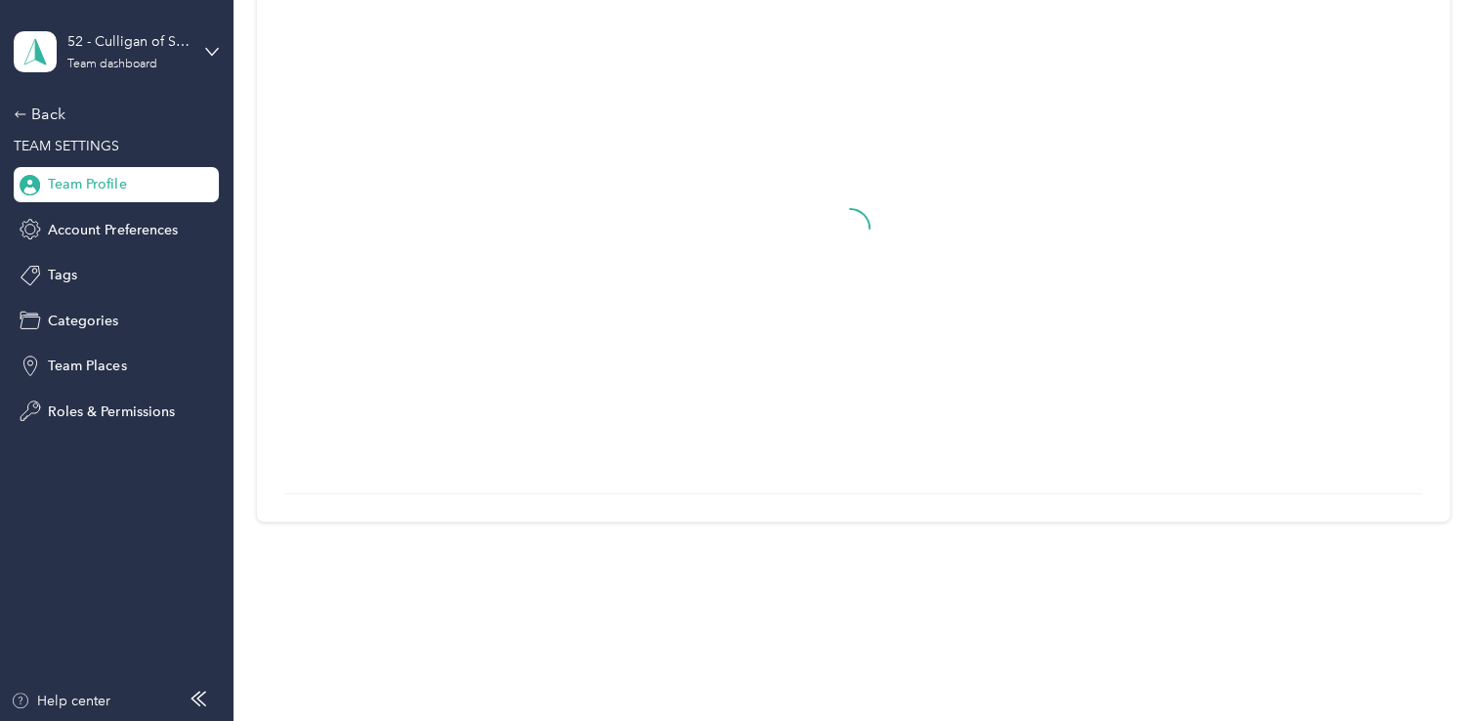
scroll to position [167, 0]
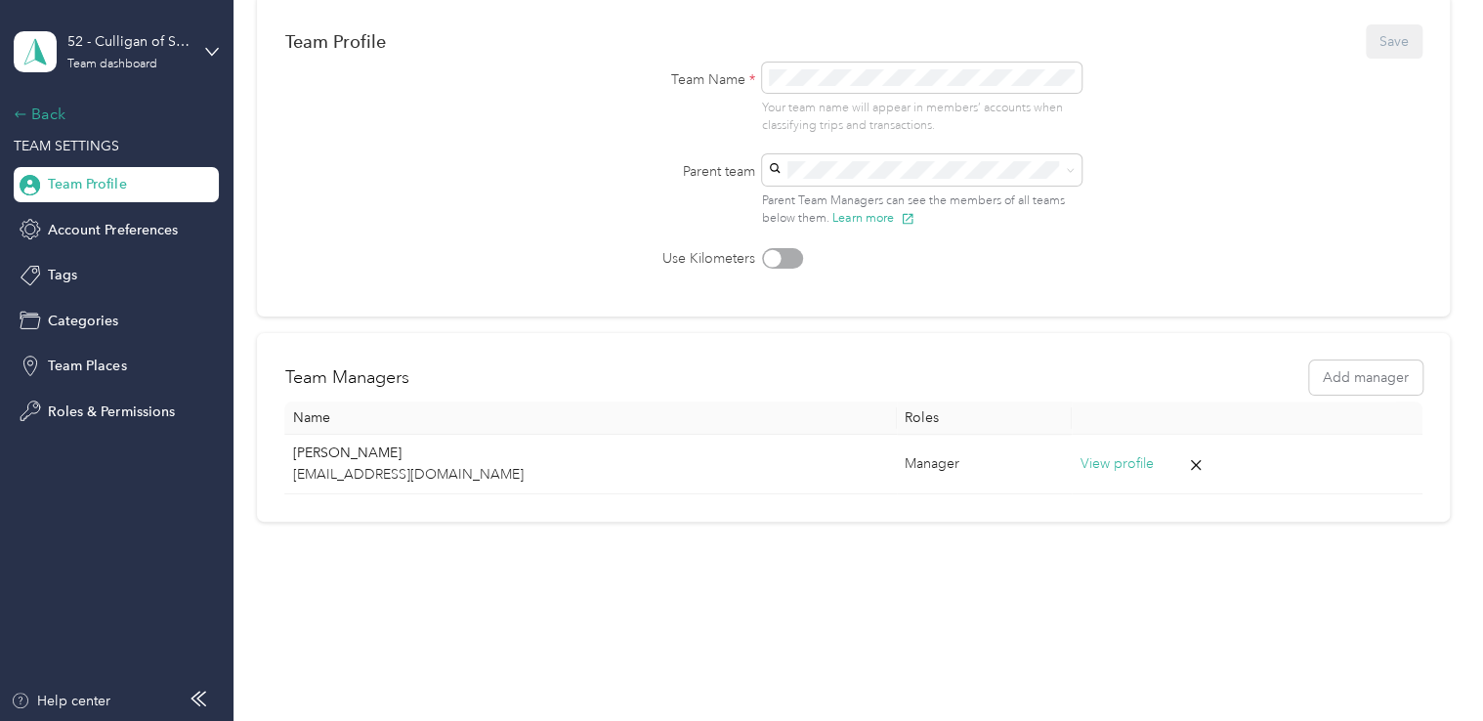
click at [39, 116] on div "Back" at bounding box center [111, 114] width 195 height 23
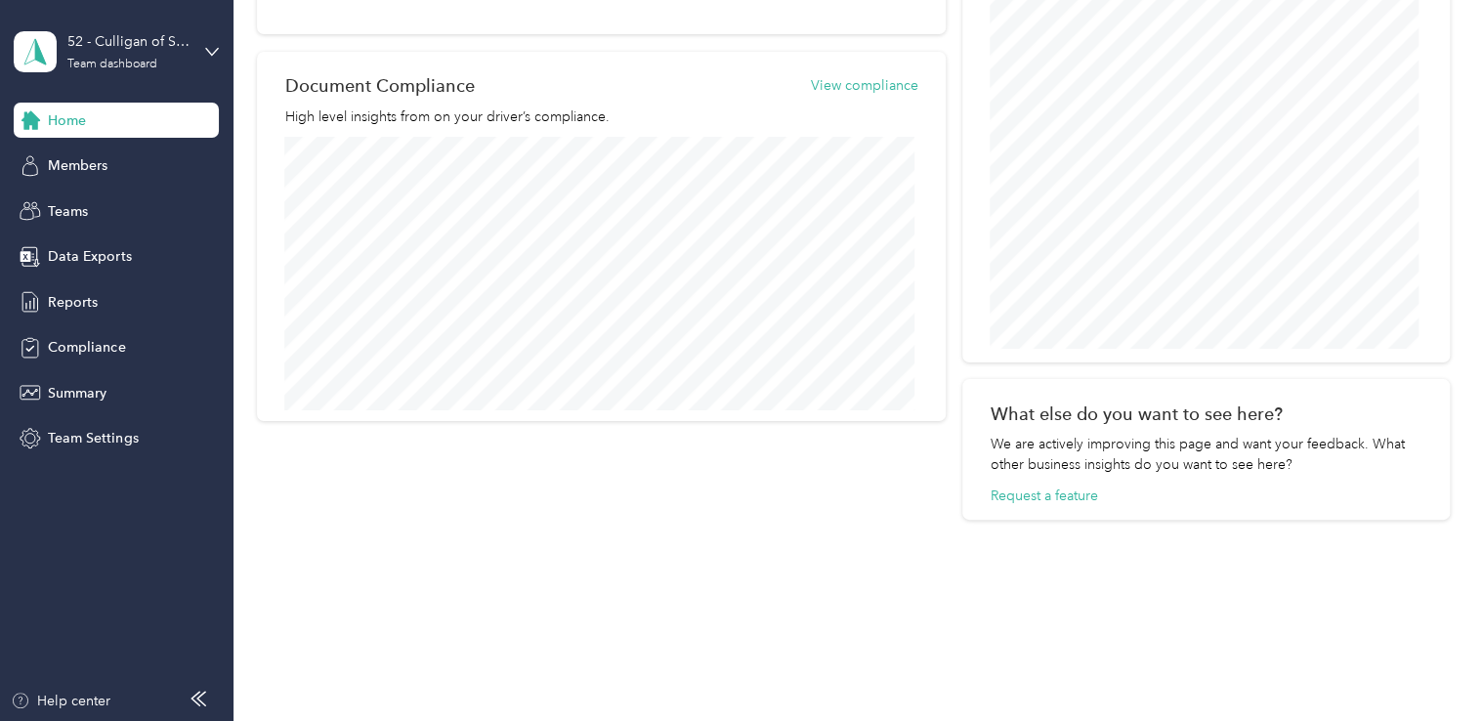
scroll to position [873, 0]
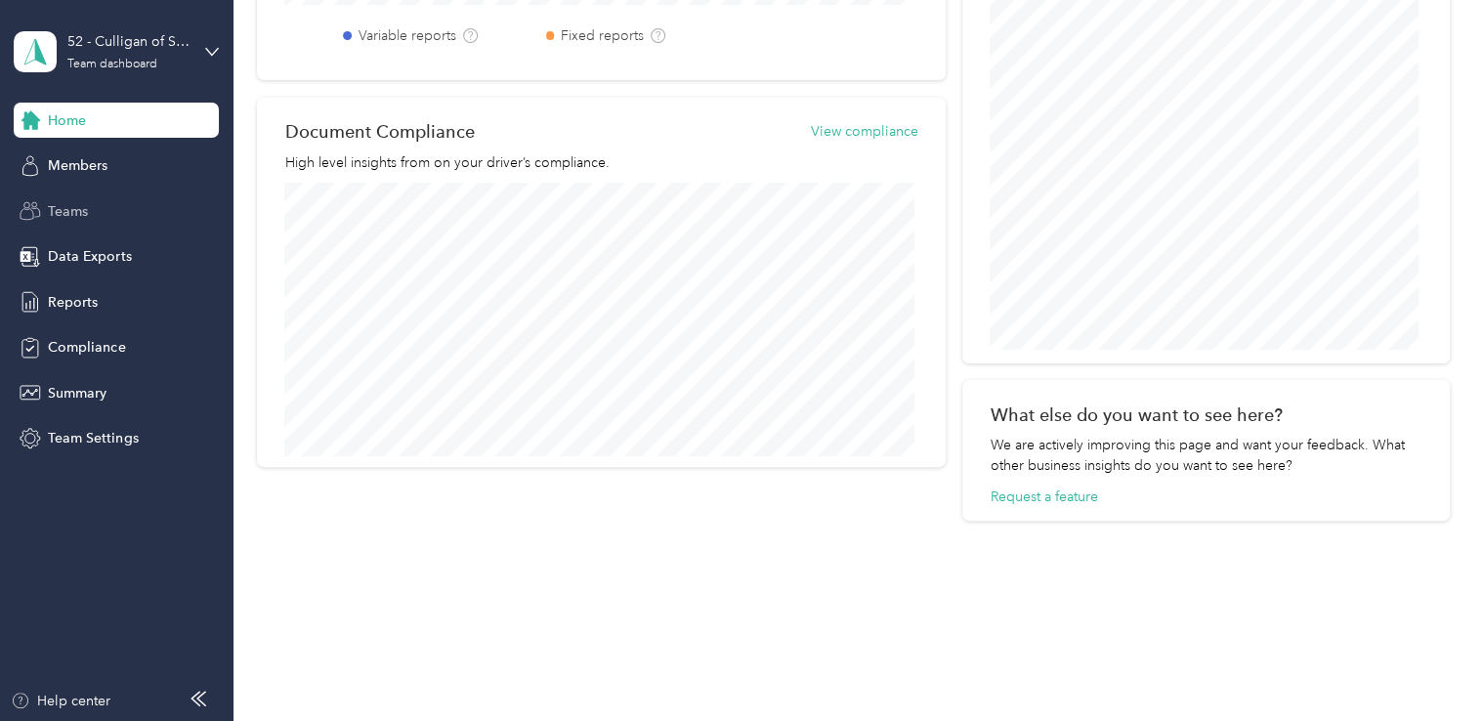
click at [67, 213] on span "Teams" at bounding box center [68, 211] width 40 height 21
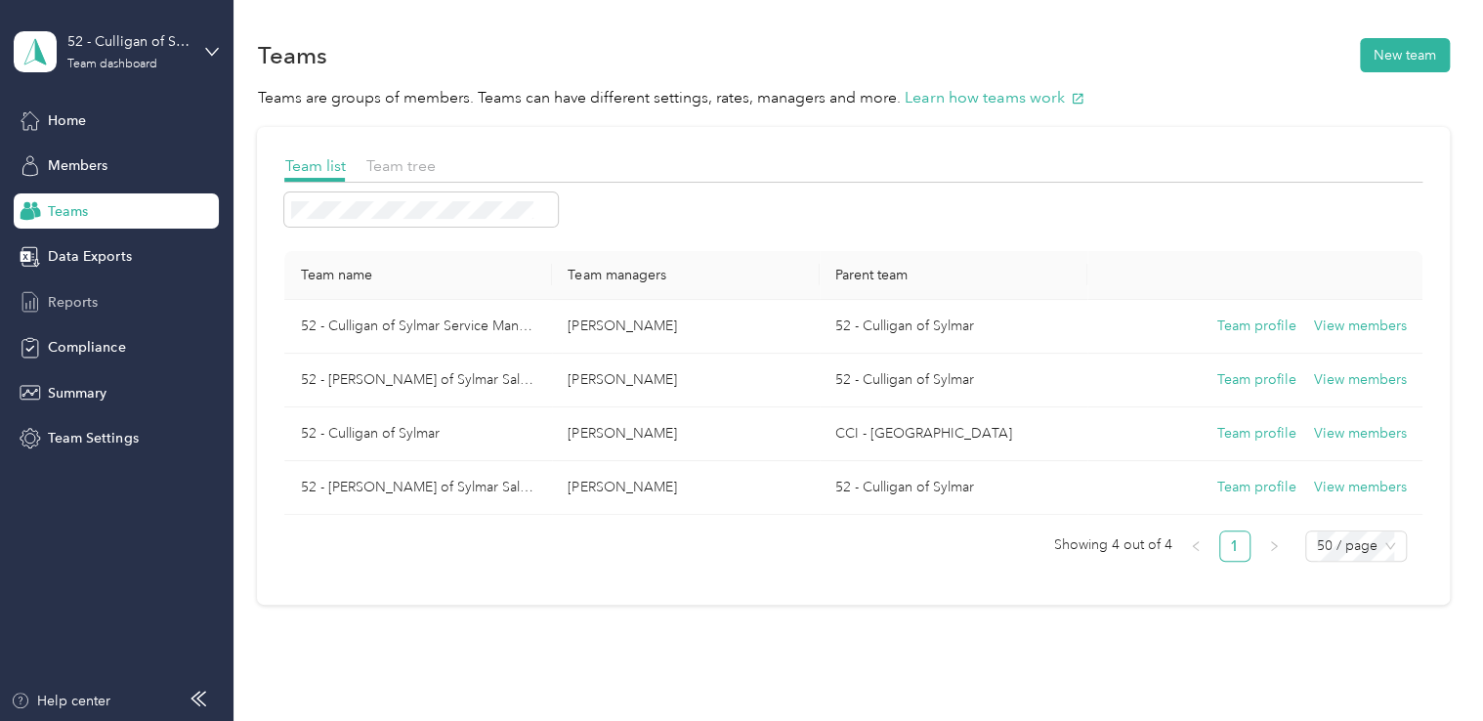
click at [56, 286] on div "Reports" at bounding box center [116, 301] width 205 height 35
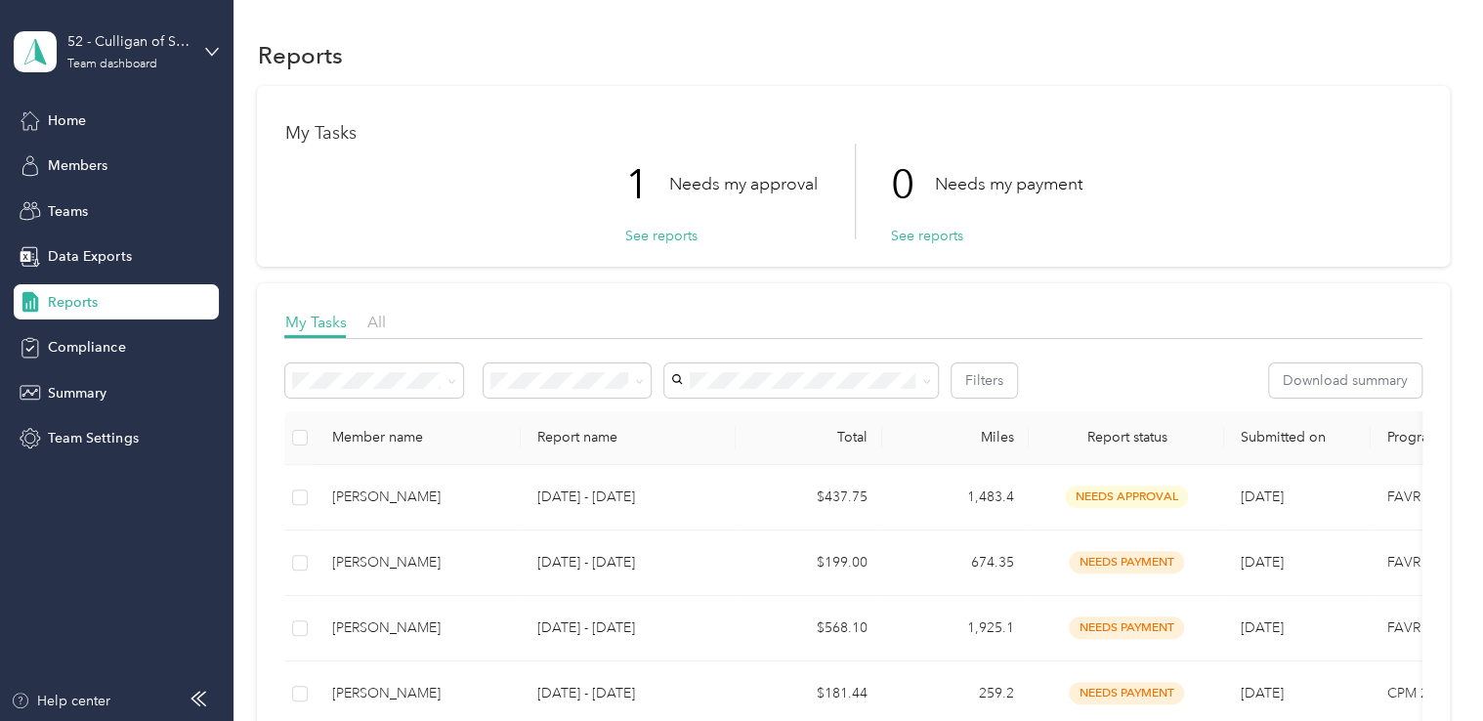
click at [694, 182] on p "Needs my approval" at bounding box center [742, 184] width 149 height 24
click at [670, 237] on button "See reports" at bounding box center [660, 236] width 72 height 21
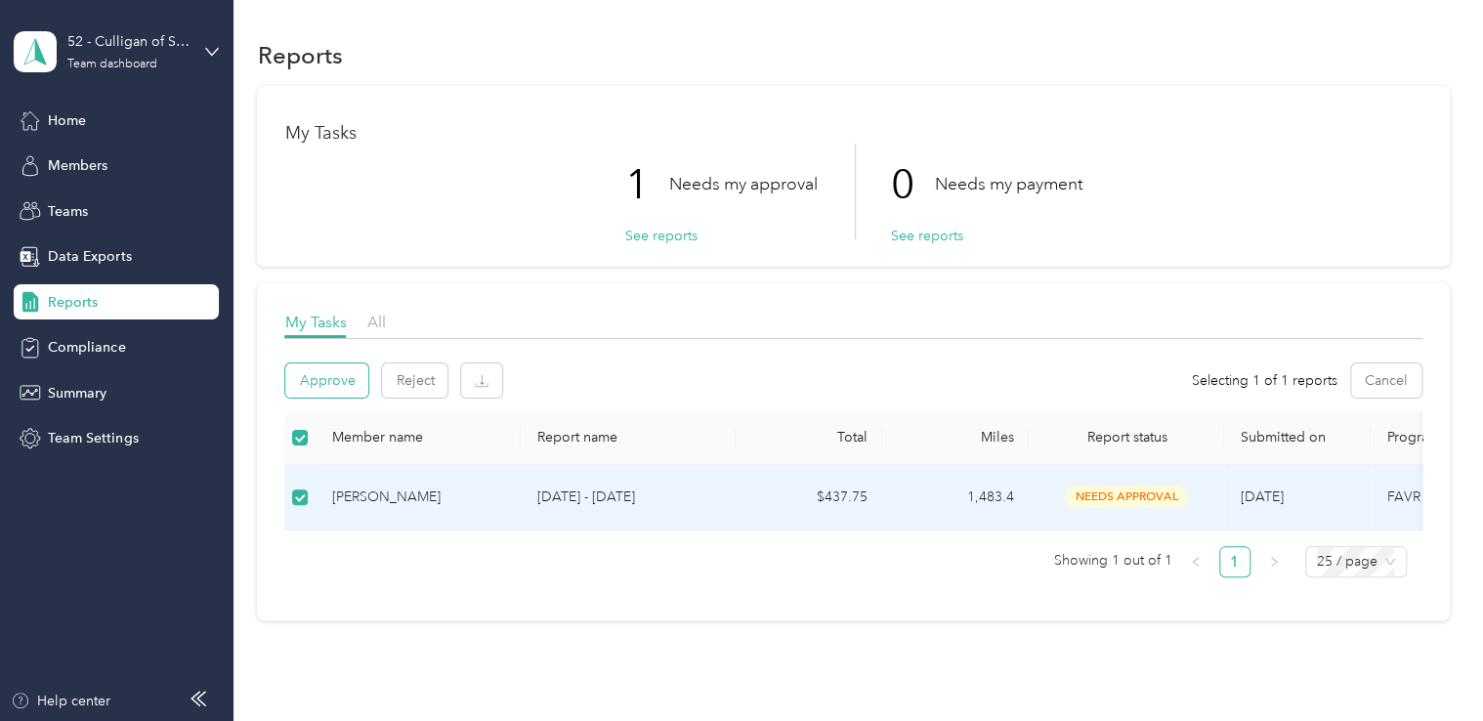
click at [324, 379] on button "Approve" at bounding box center [326, 380] width 83 height 34
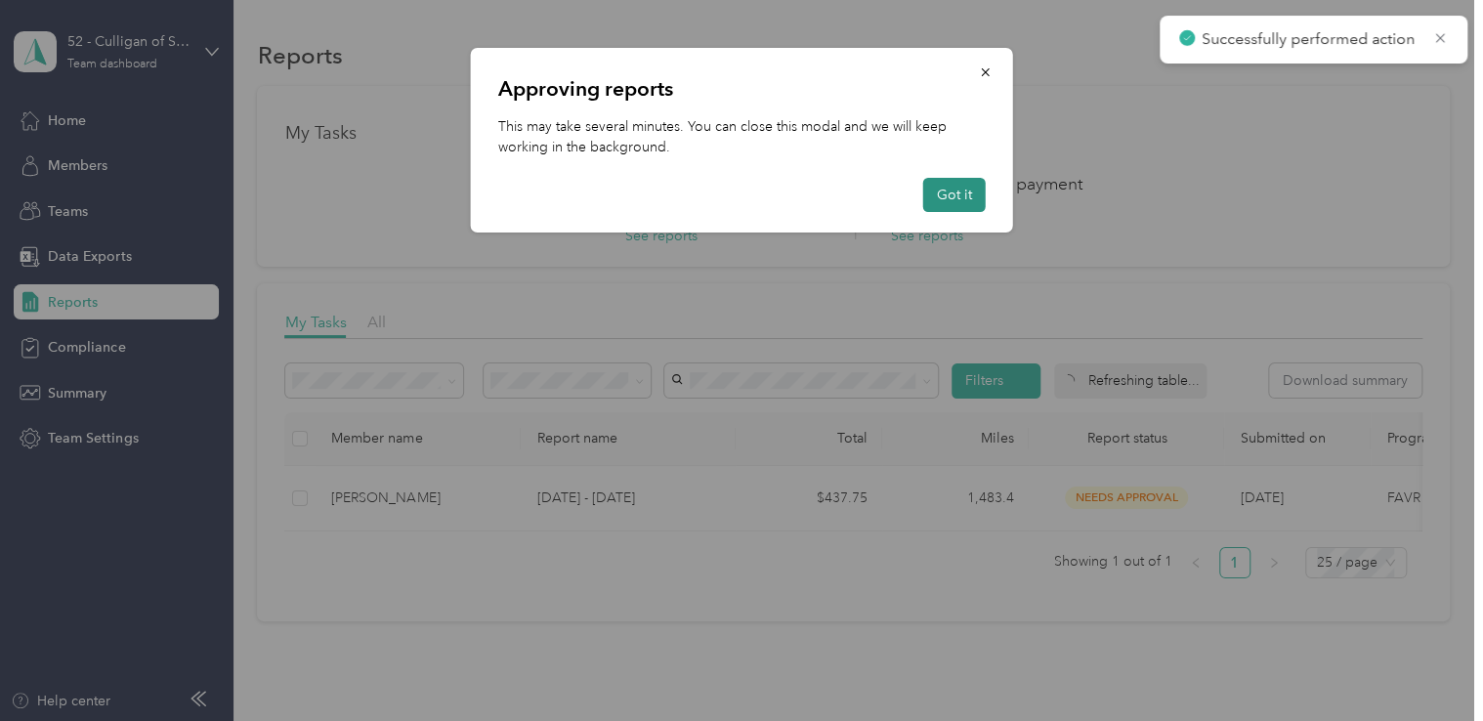
click at [960, 188] on button "Got it" at bounding box center [954, 195] width 63 height 34
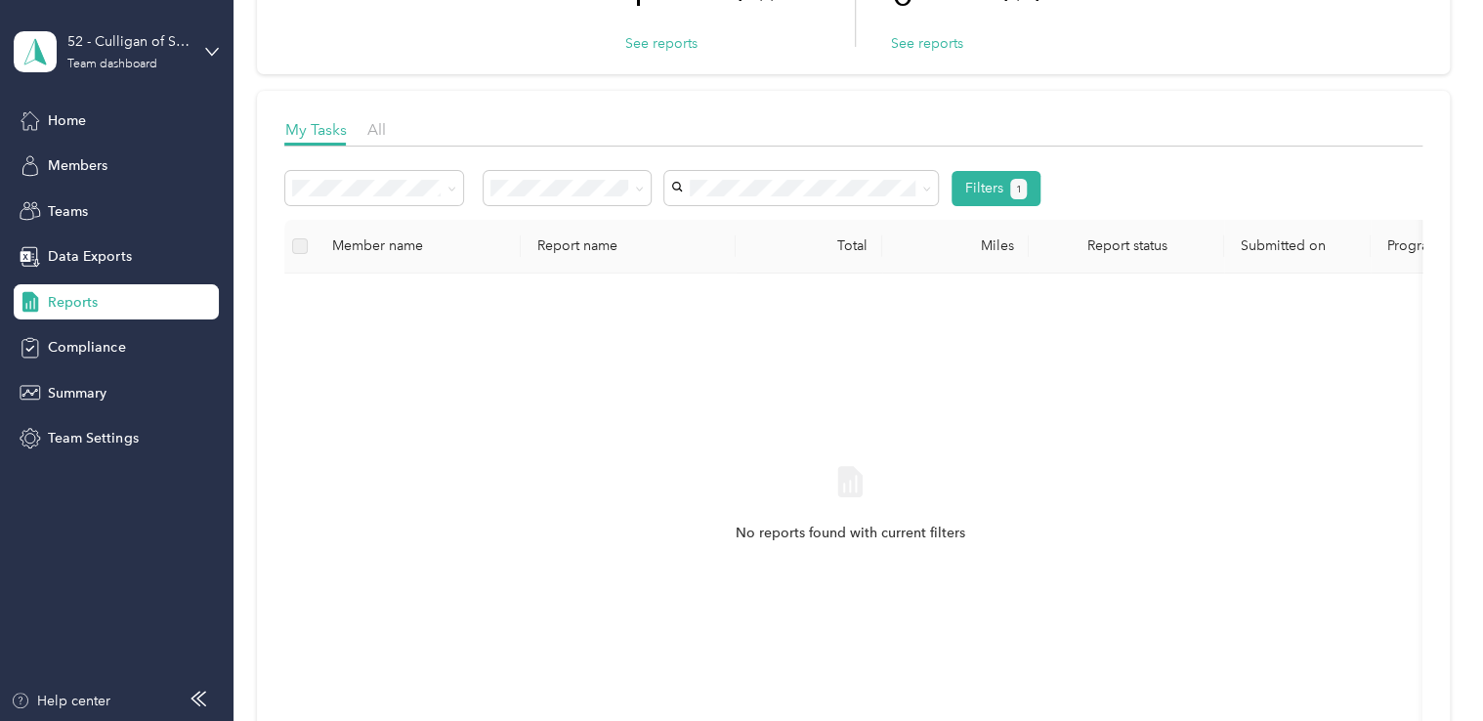
scroll to position [195, 0]
click at [639, 498] on div "No reports found with current filters" at bounding box center [850, 518] width 1100 height 465
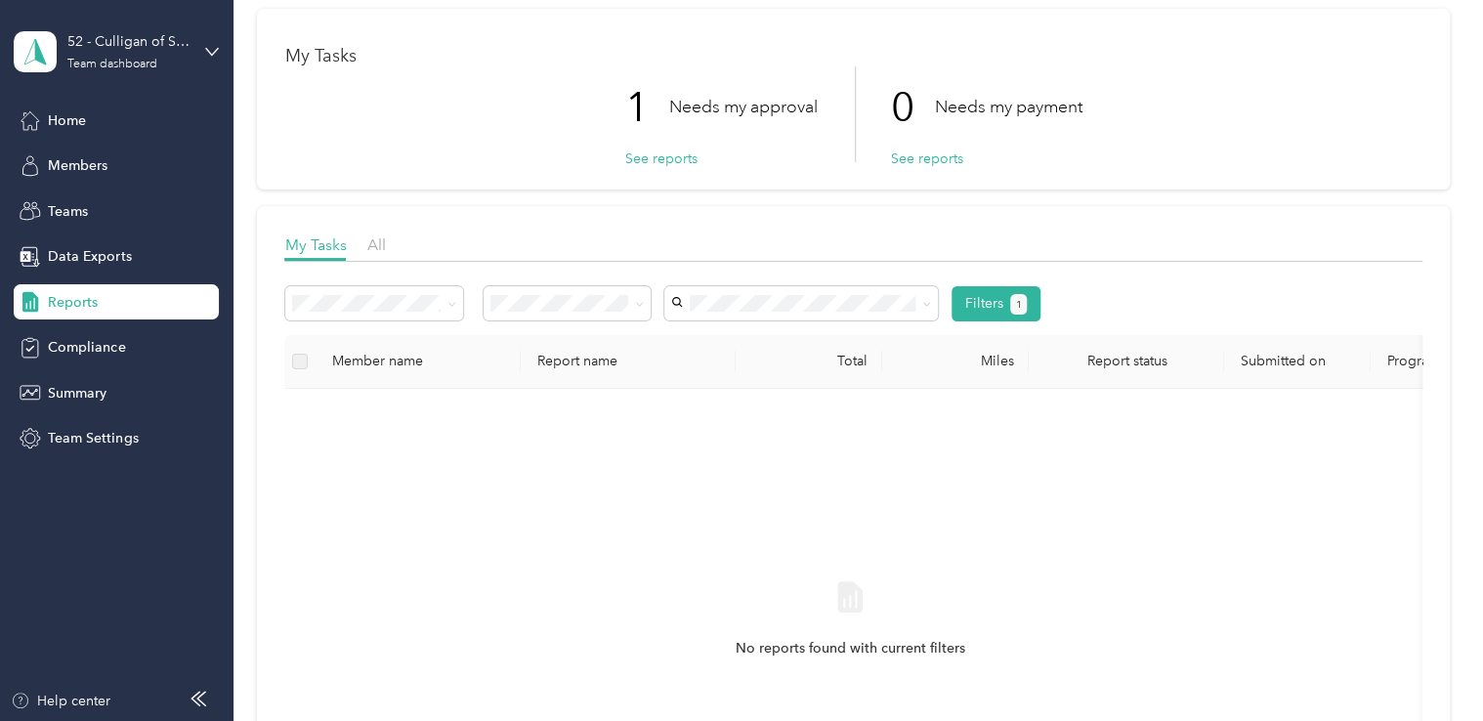
scroll to position [0, 0]
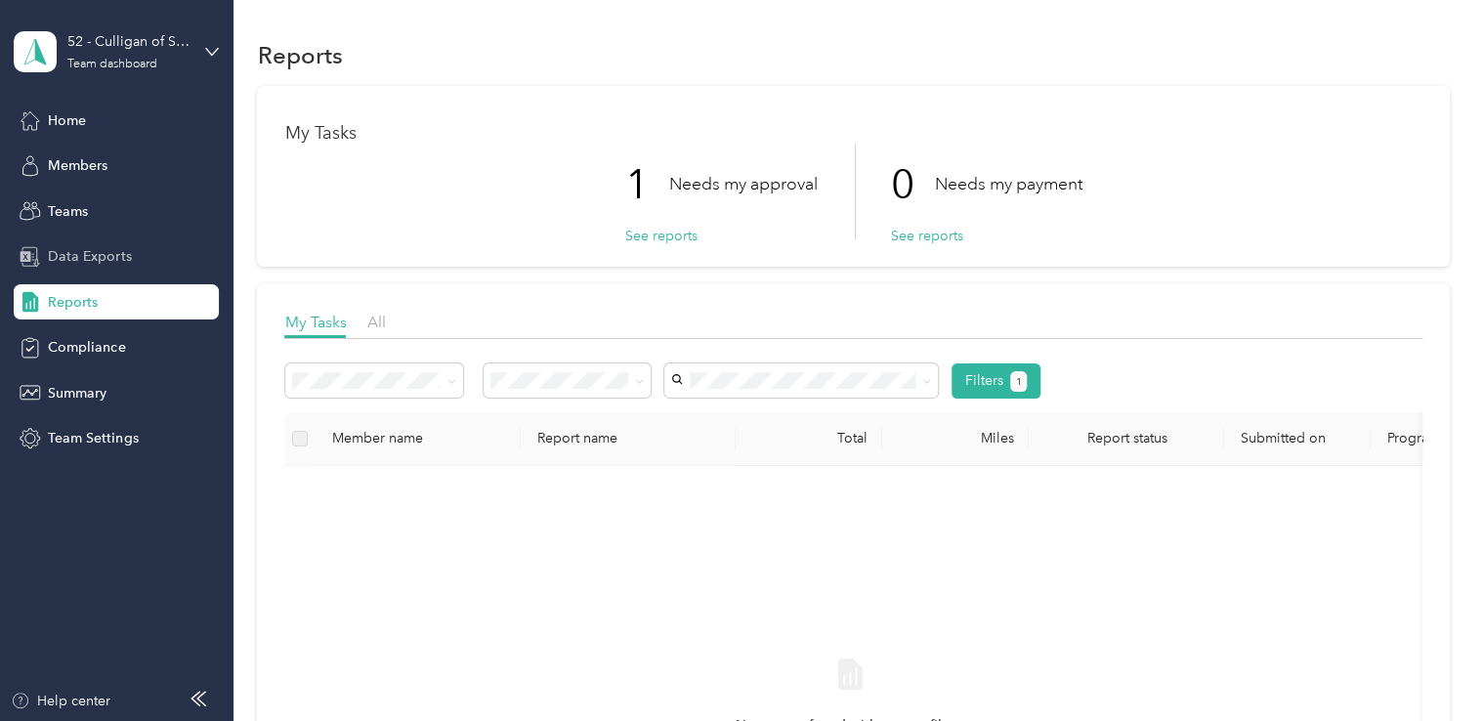
click at [98, 248] on span "Data Exports" at bounding box center [89, 256] width 83 height 21
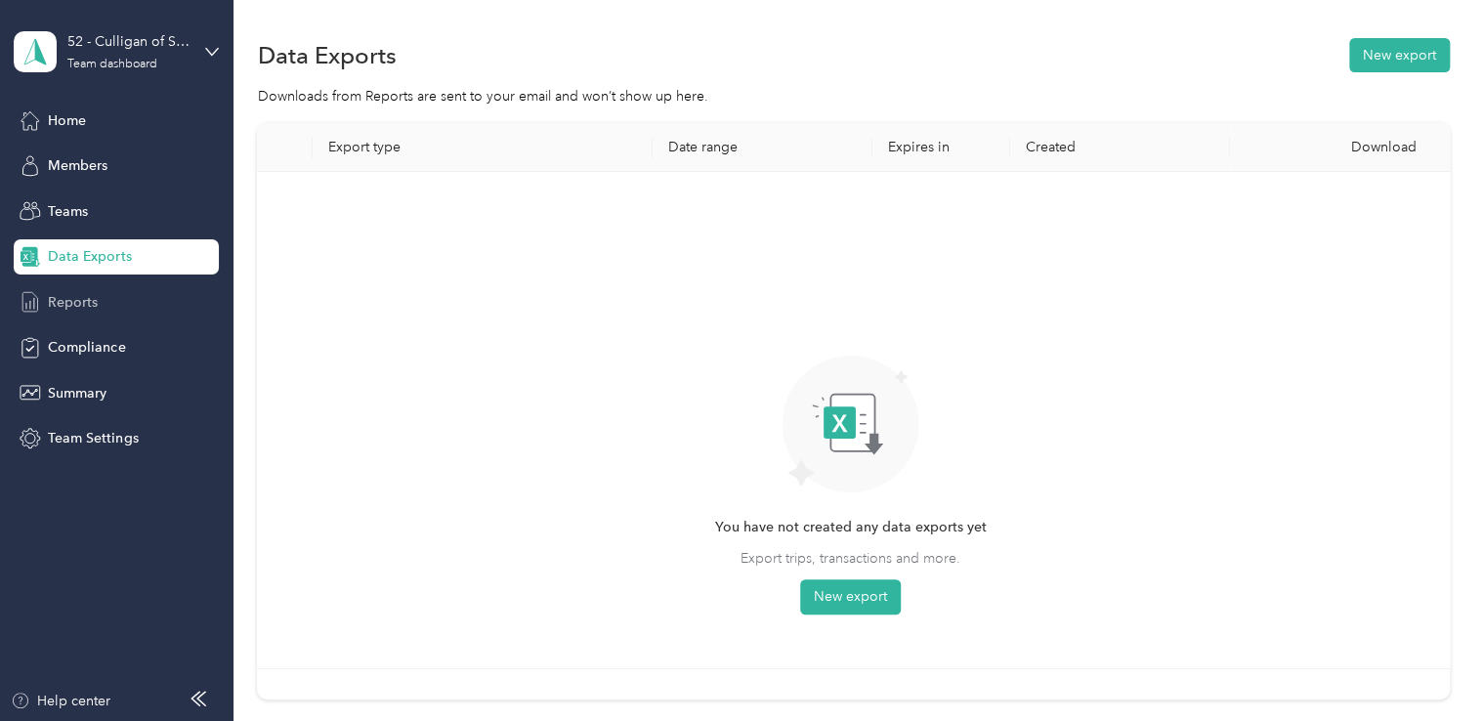
click at [90, 311] on span "Reports" at bounding box center [73, 302] width 50 height 21
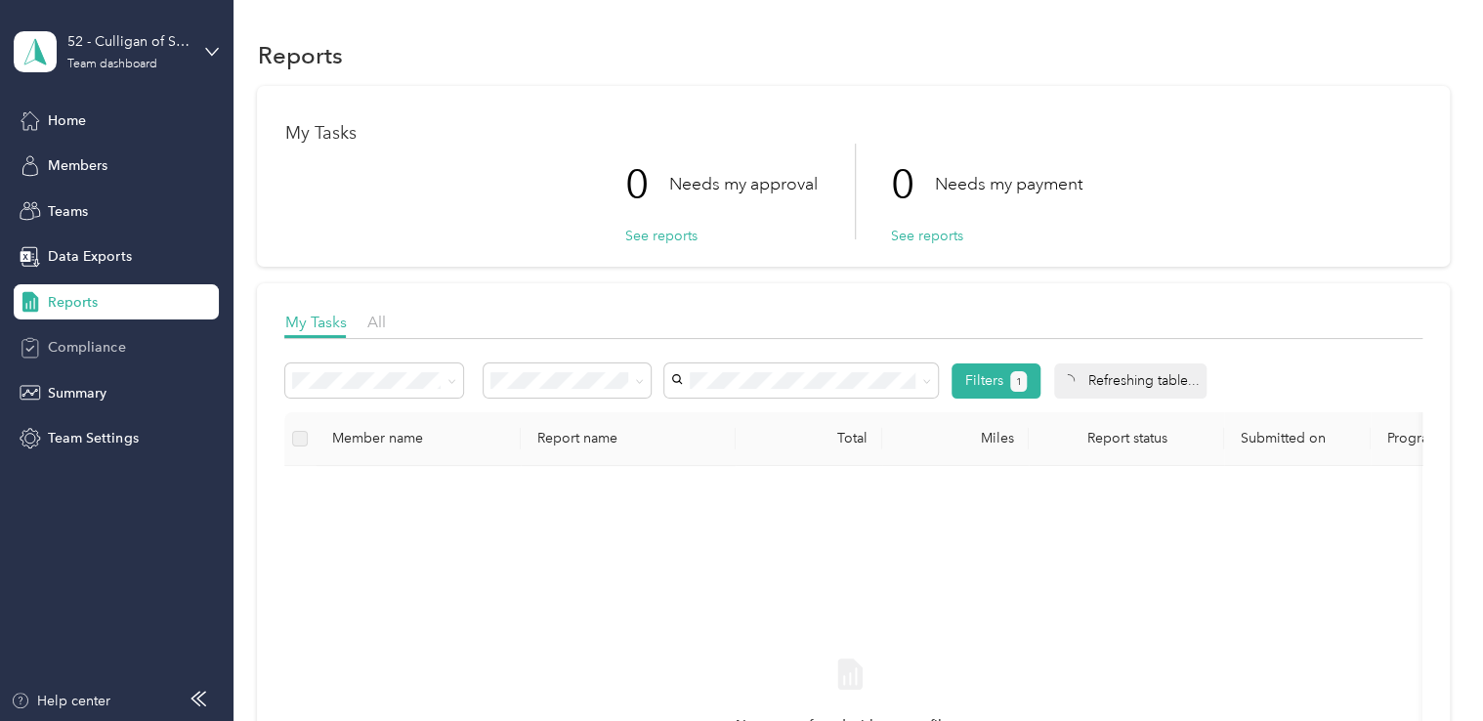
click at [86, 347] on span "Compliance" at bounding box center [86, 347] width 77 height 21
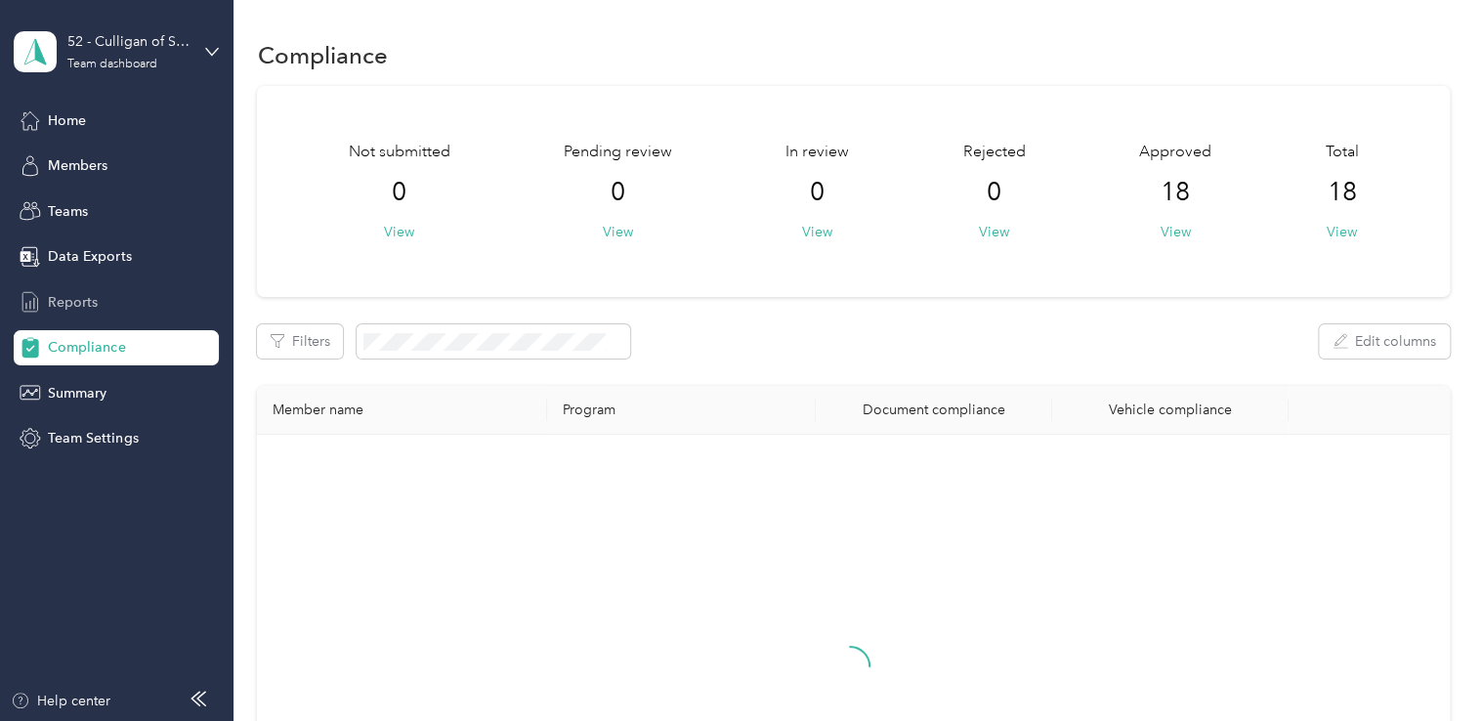
click at [100, 296] on div "Reports" at bounding box center [116, 301] width 205 height 35
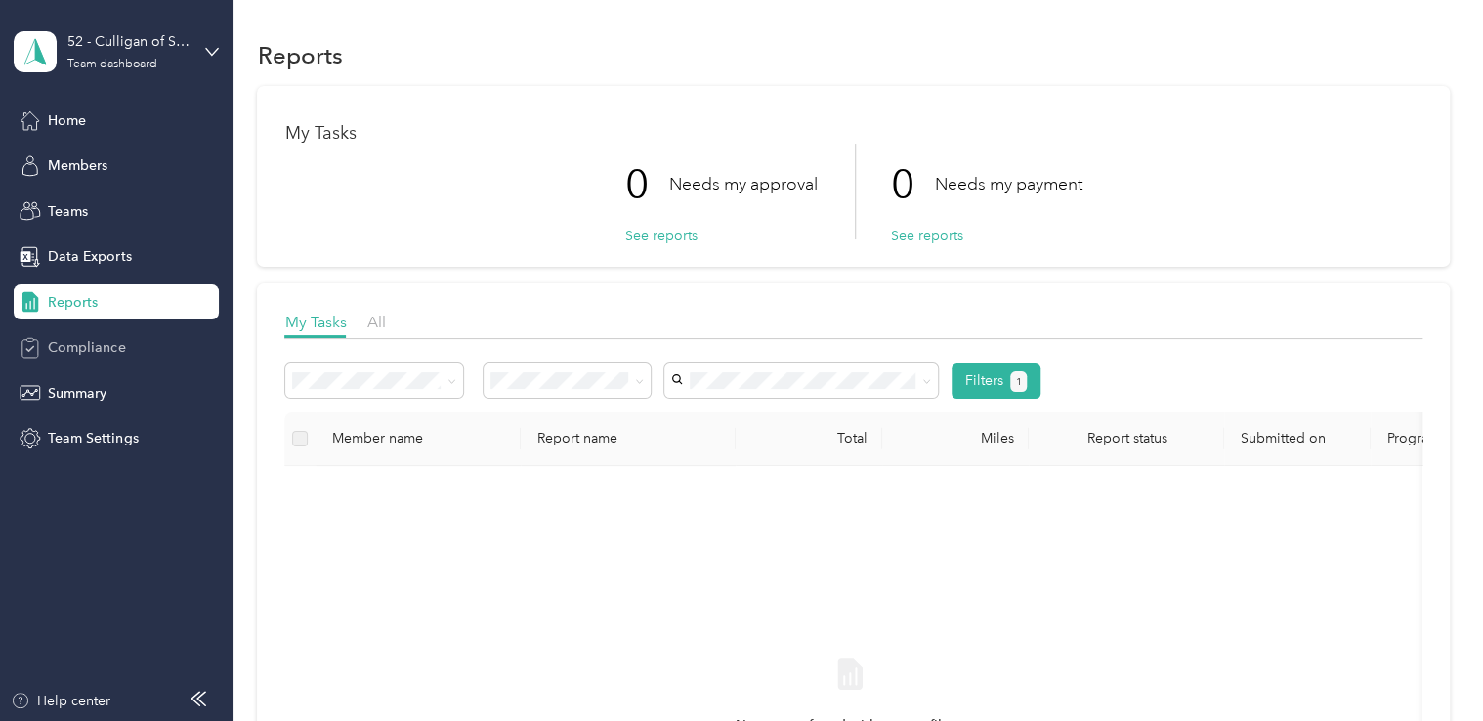
click at [121, 342] on span "Compliance" at bounding box center [86, 347] width 77 height 21
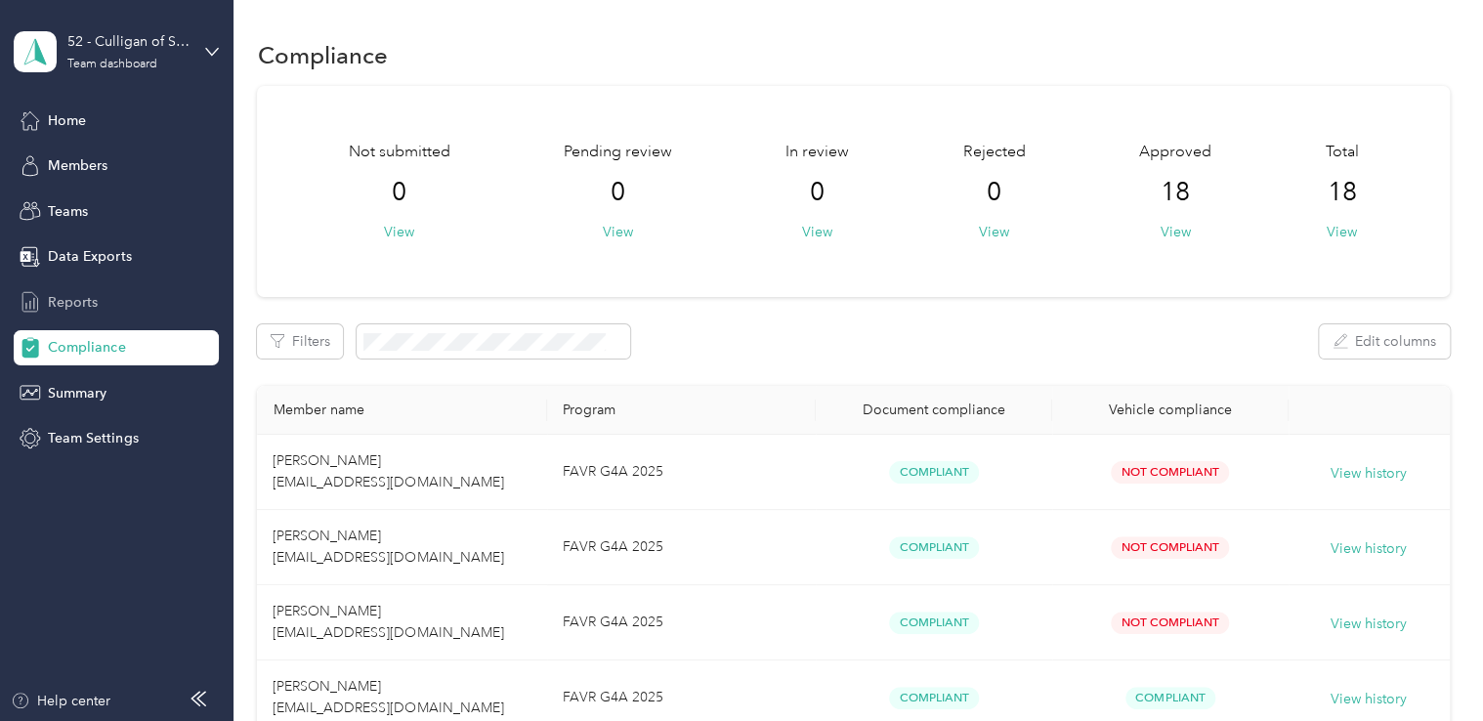
click at [128, 312] on div "Reports" at bounding box center [116, 301] width 205 height 35
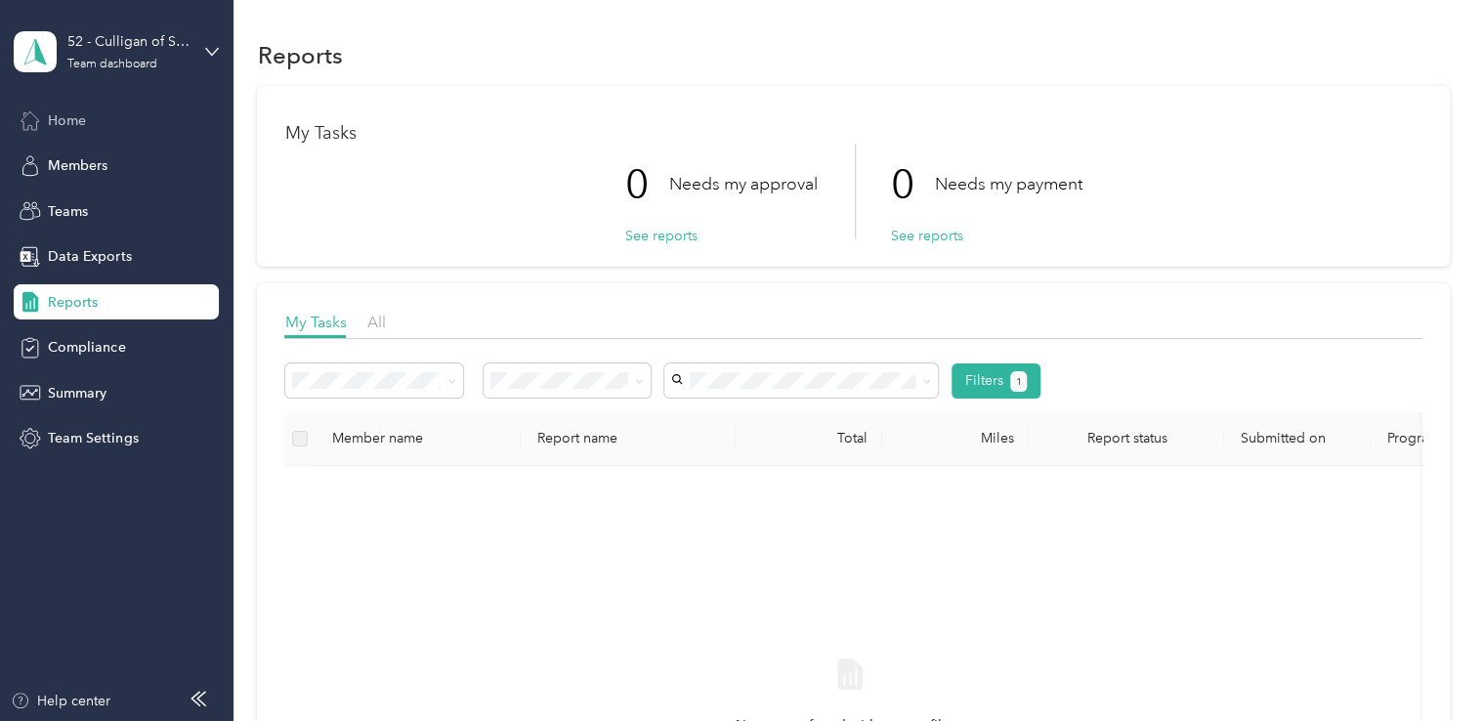
click at [51, 107] on div "Home" at bounding box center [116, 120] width 205 height 35
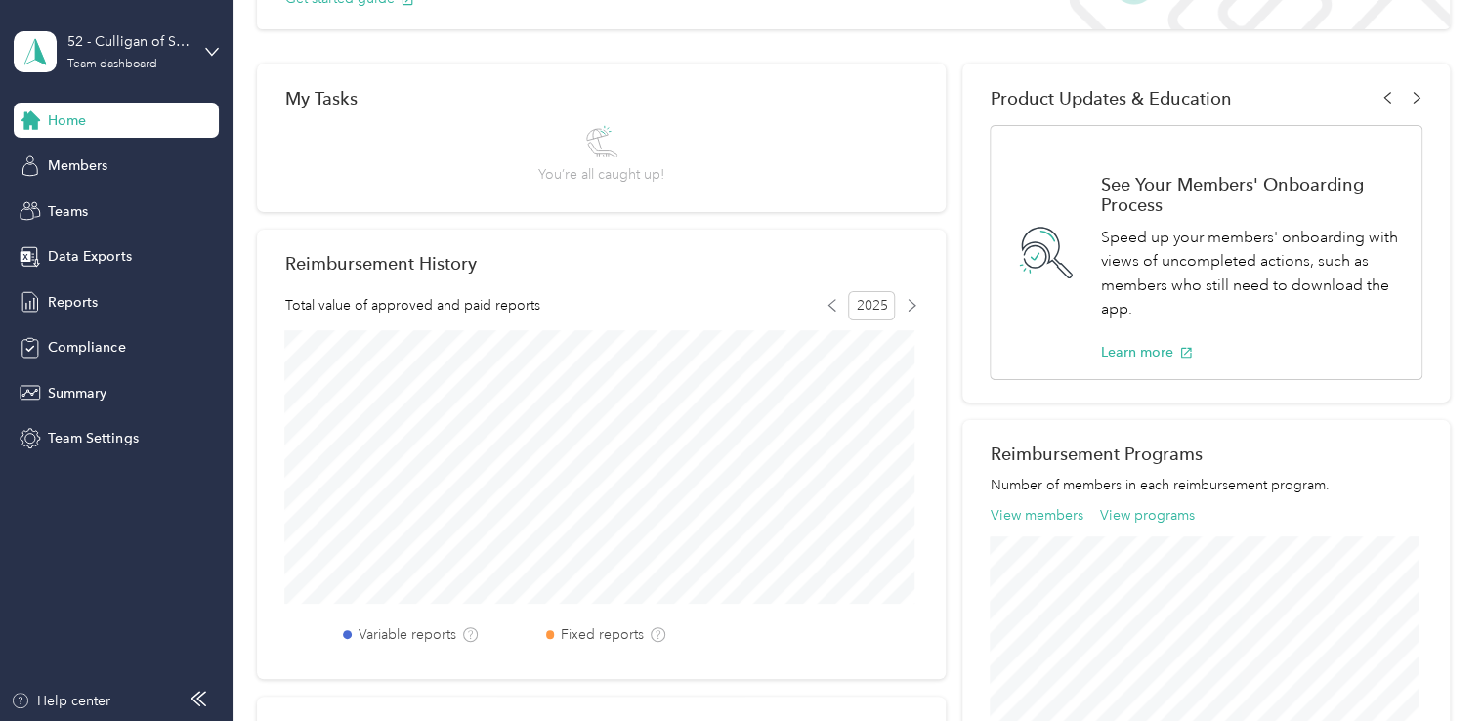
scroll to position [293, 0]
